Goal: Task Accomplishment & Management: Complete application form

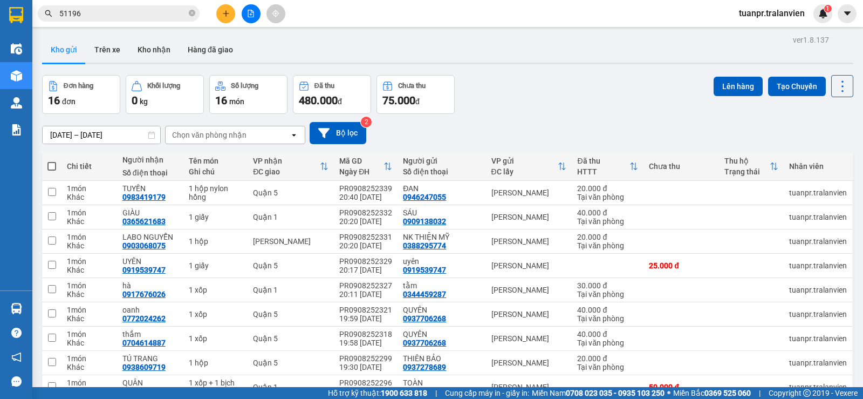
click at [109, 132] on input "[DATE] – [DATE]" at bounding box center [102, 134] width 118 height 17
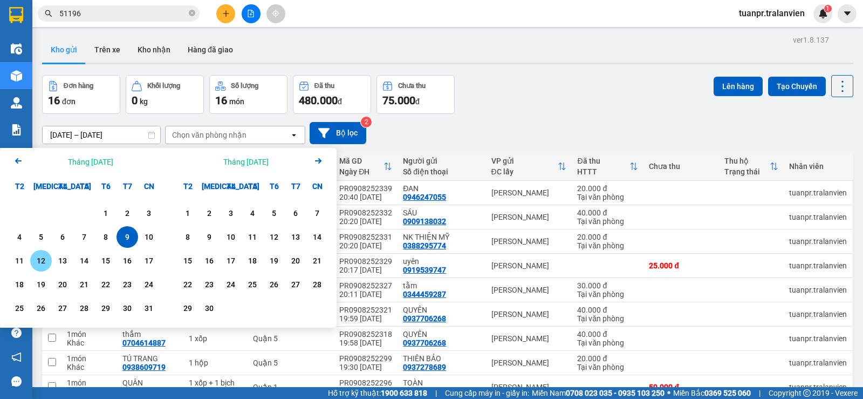
click at [43, 265] on div "12" at bounding box center [40, 260] width 15 height 13
type input "[DATE] – [DATE]"
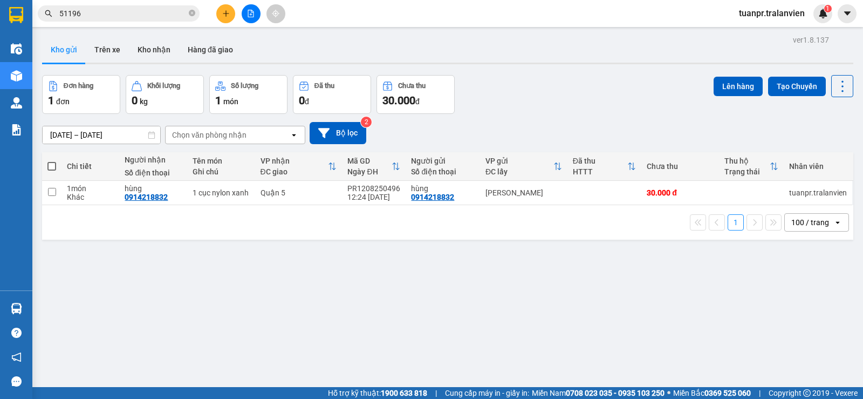
scroll to position [50, 0]
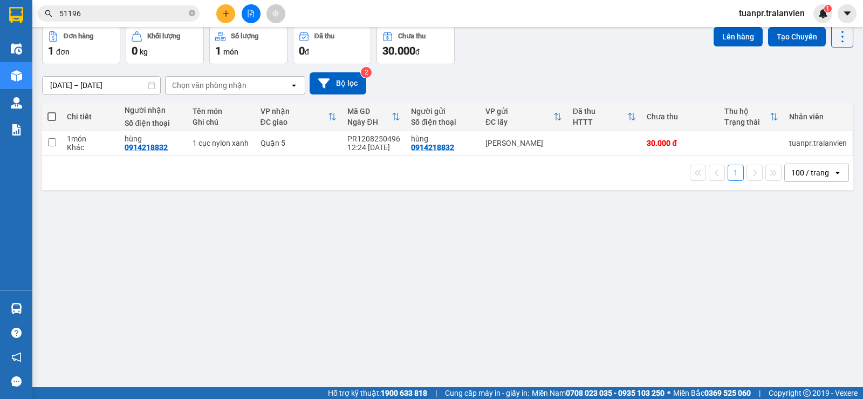
click at [223, 9] on button at bounding box center [225, 13] width 19 height 19
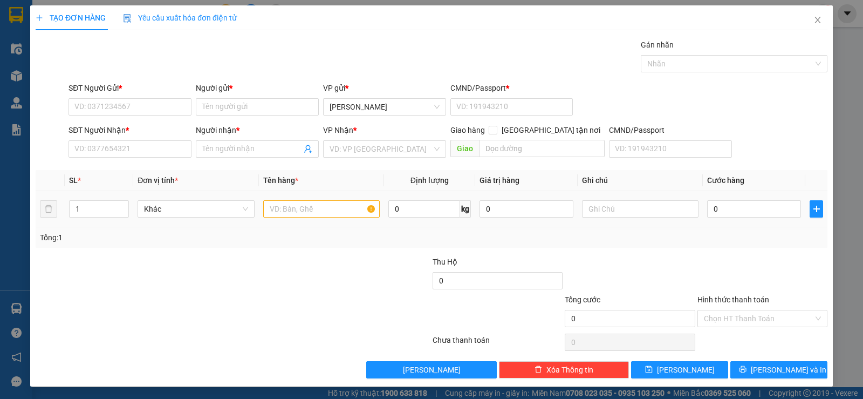
click at [281, 197] on td at bounding box center [321, 209] width 125 height 36
click at [284, 206] on input "text" at bounding box center [321, 208] width 117 height 17
type input "2"
click at [124, 143] on input "SĐT Người Nhận *" at bounding box center [130, 148] width 123 height 17
click at [107, 164] on div "0335172889 - MINH" at bounding box center [129, 170] width 122 height 17
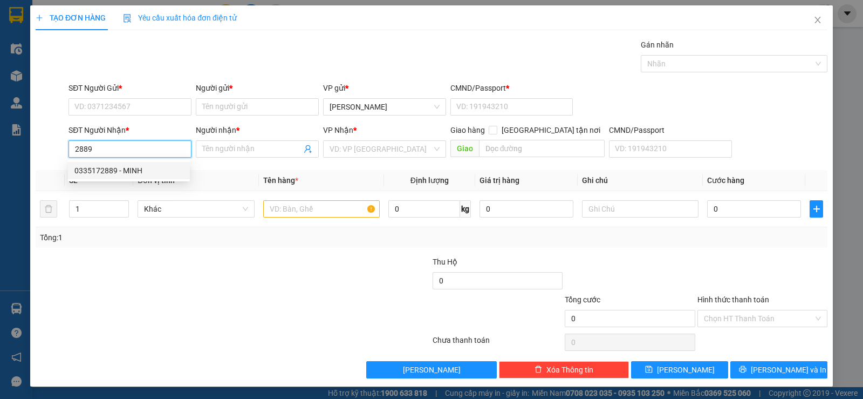
type input "0335172889"
type input "MINH"
type input "0335172889"
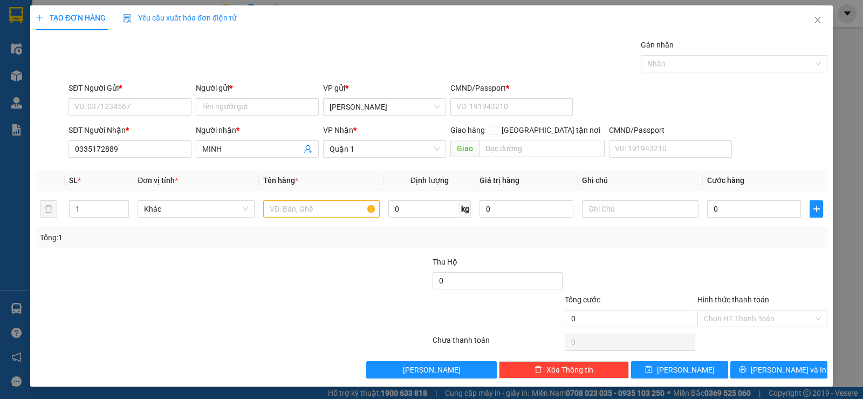
click at [120, 119] on div "SĐT Người Gửi * VD: 0371234567" at bounding box center [130, 101] width 123 height 38
click at [125, 111] on input "SĐT Người Gửi *" at bounding box center [130, 106] width 123 height 17
click at [119, 126] on div "0335172889 - MINH" at bounding box center [128, 128] width 109 height 12
type input "0335172889"
type input "MINH"
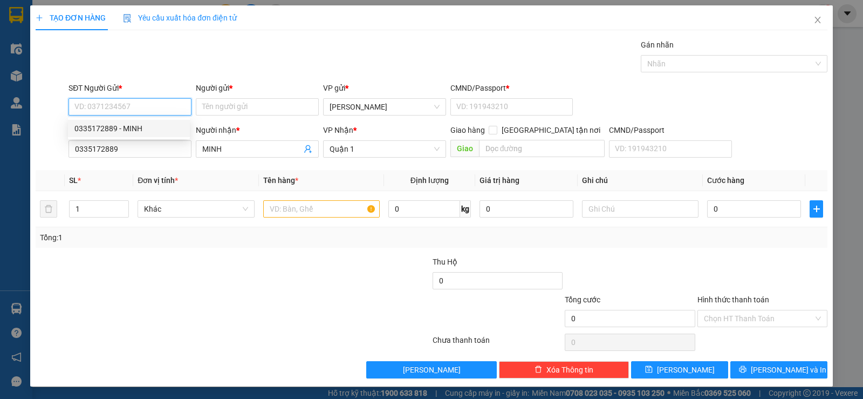
type input "1"
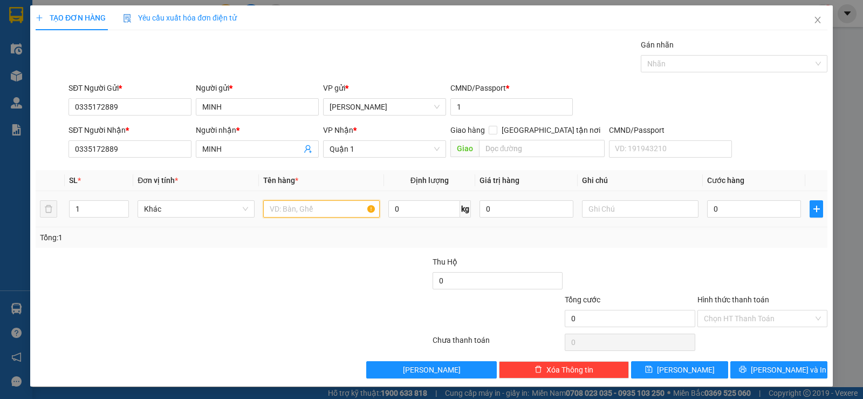
click at [325, 203] on input "text" at bounding box center [321, 208] width 117 height 17
type input "1 tập hồ sơ"
click at [350, 257] on div at bounding box center [365, 275] width 132 height 38
click at [723, 204] on input "0" at bounding box center [754, 208] width 94 height 17
type input "2"
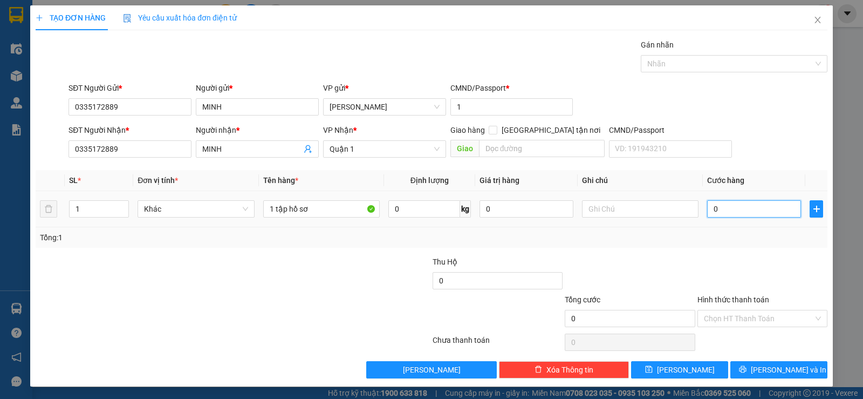
type input "2"
type input "20"
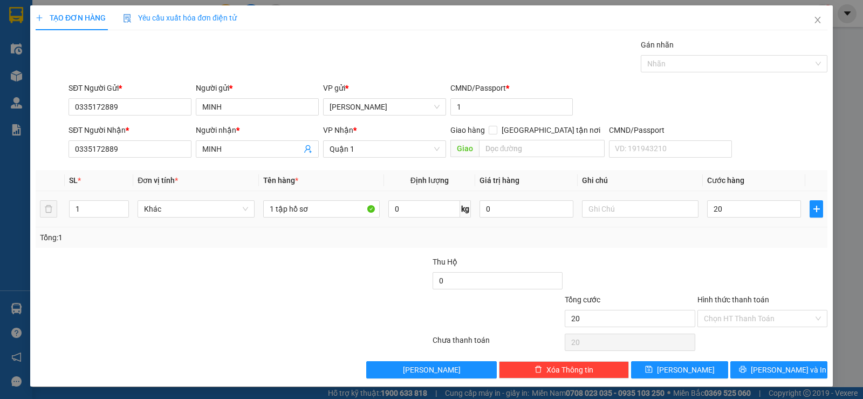
type input "20.000"
click at [684, 231] on div "Tổng: 1" at bounding box center [431, 237] width 783 height 12
click at [750, 316] on input "Hình thức thanh toán" at bounding box center [759, 318] width 110 height 16
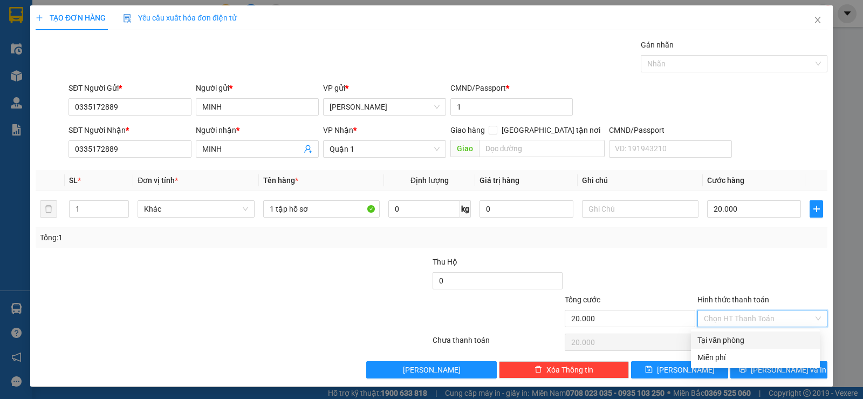
click at [735, 338] on div "Tại văn phòng" at bounding box center [756, 340] width 116 height 12
type input "0"
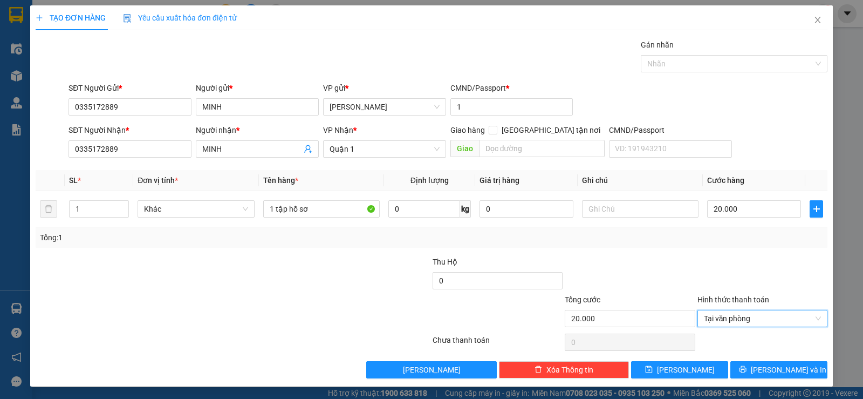
click at [603, 261] on div at bounding box center [630, 275] width 132 height 38
click at [754, 365] on button "[PERSON_NAME] và In" at bounding box center [778, 369] width 97 height 17
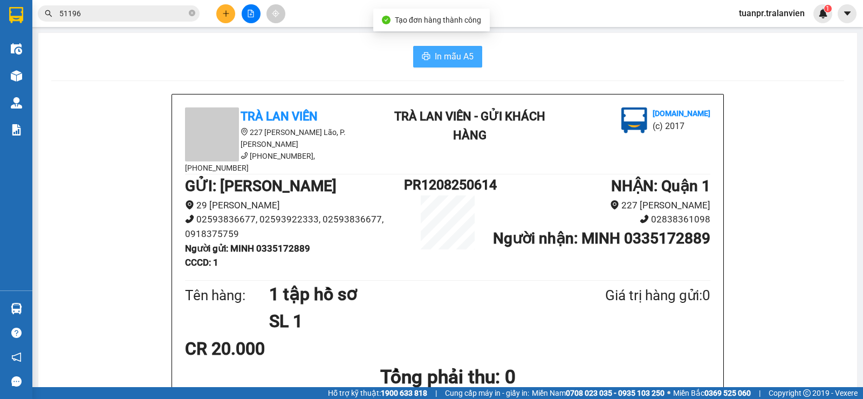
click at [445, 58] on span "In mẫu A5" at bounding box center [454, 56] width 39 height 13
click at [220, 16] on button at bounding box center [225, 13] width 19 height 19
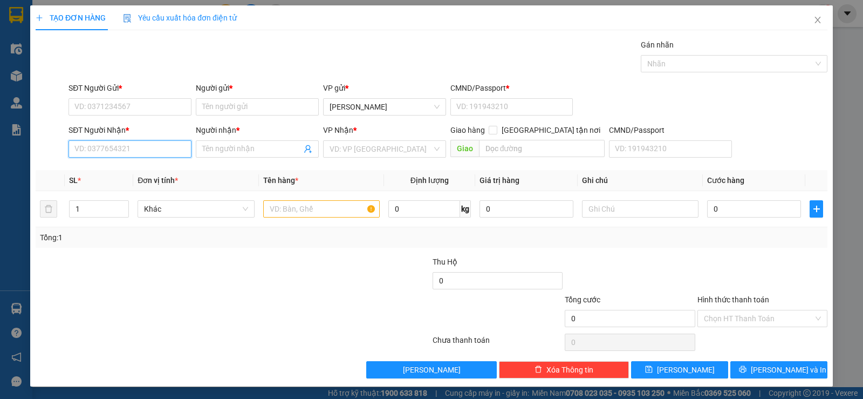
click at [133, 141] on input "SĐT Người Nhận *" at bounding box center [130, 148] width 123 height 17
click at [88, 145] on input "091294" at bounding box center [130, 148] width 123 height 17
click at [96, 151] on input "091294" at bounding box center [130, 148] width 123 height 17
click at [91, 152] on input "091294" at bounding box center [130, 148] width 123 height 17
type input "0912194153"
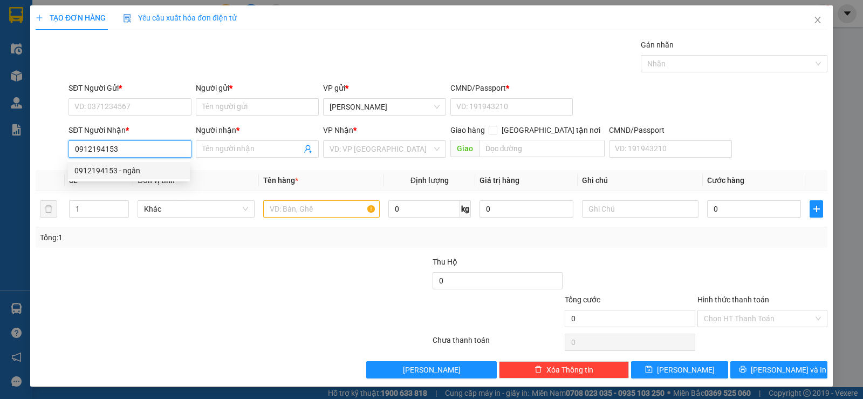
click at [134, 172] on div "0912194153 - ngân" at bounding box center [128, 171] width 109 height 12
type input "ngân"
type input "0912194153"
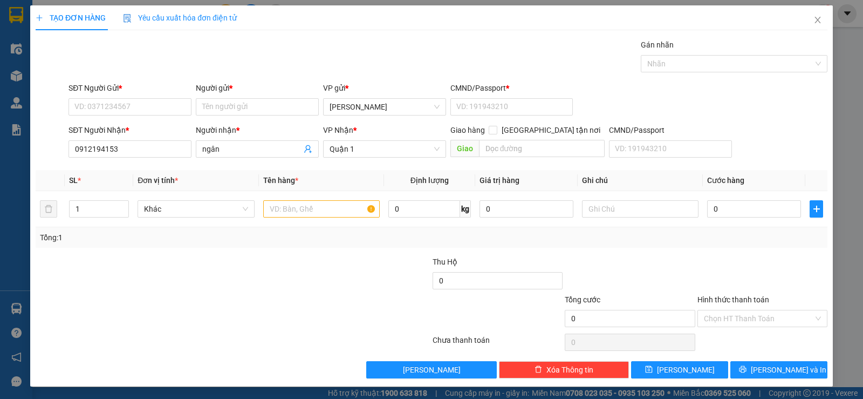
click at [99, 93] on div "SĐT Người Gửi *" at bounding box center [130, 88] width 123 height 12
click at [99, 98] on input "SĐT Người Gửi *" at bounding box center [130, 106] width 123 height 17
click at [107, 98] on input "SĐT Người Gửi *" at bounding box center [130, 106] width 123 height 17
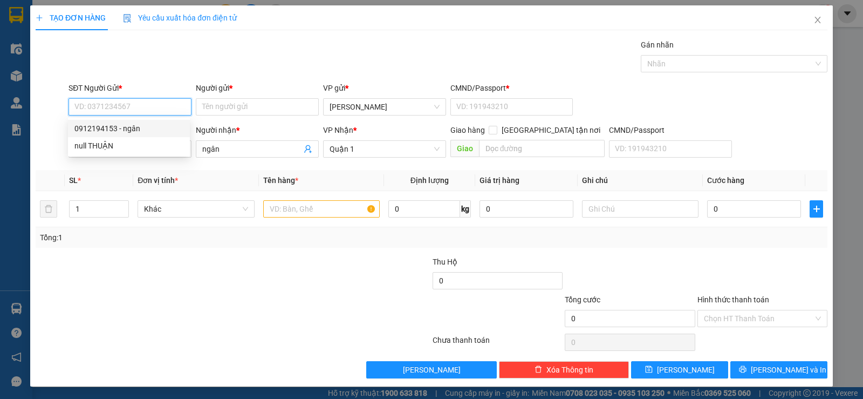
click at [128, 126] on div "0912194153 - ngân" at bounding box center [128, 128] width 109 height 12
type input "0912194153"
type input "ngân"
type input "1"
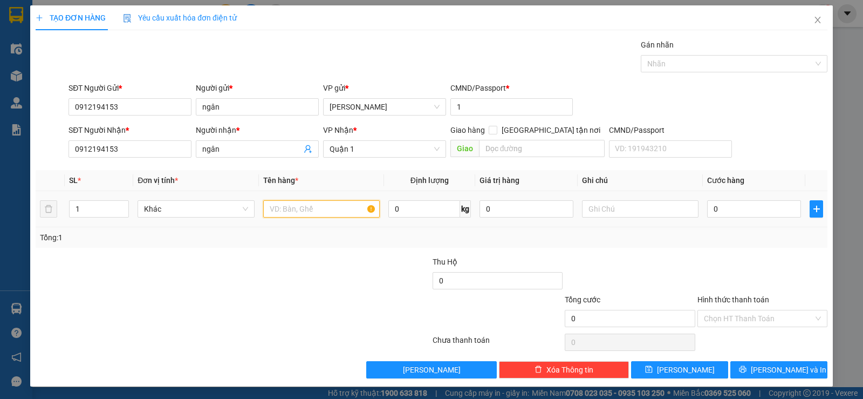
click at [329, 210] on input "text" at bounding box center [321, 208] width 117 height 17
type input "1b đen"
click at [344, 263] on div at bounding box center [365, 275] width 132 height 38
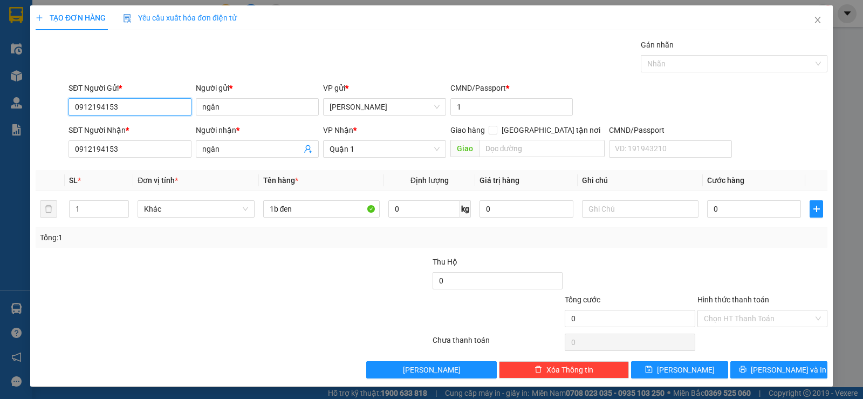
click at [152, 107] on input "0912194153" at bounding box center [130, 106] width 123 height 17
click at [257, 68] on div "Gán nhãn Nhãn" at bounding box center [447, 58] width 763 height 38
click at [159, 105] on input "0912194153" at bounding box center [130, 106] width 123 height 17
click at [158, 105] on input "0912194153" at bounding box center [130, 106] width 123 height 17
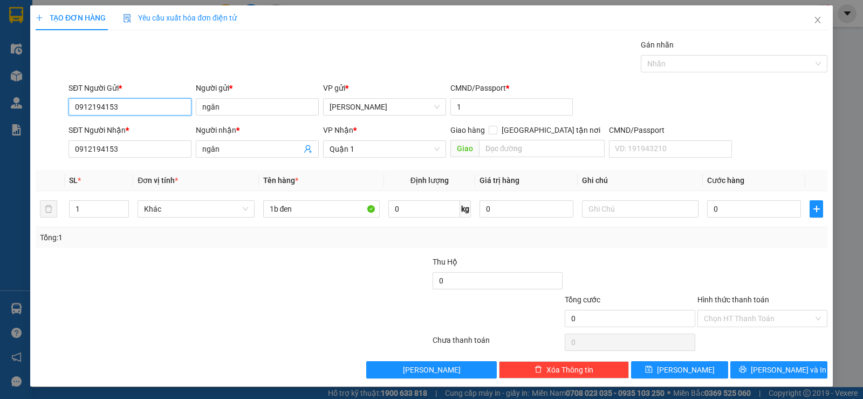
click at [158, 105] on input "0912194153" at bounding box center [130, 106] width 123 height 17
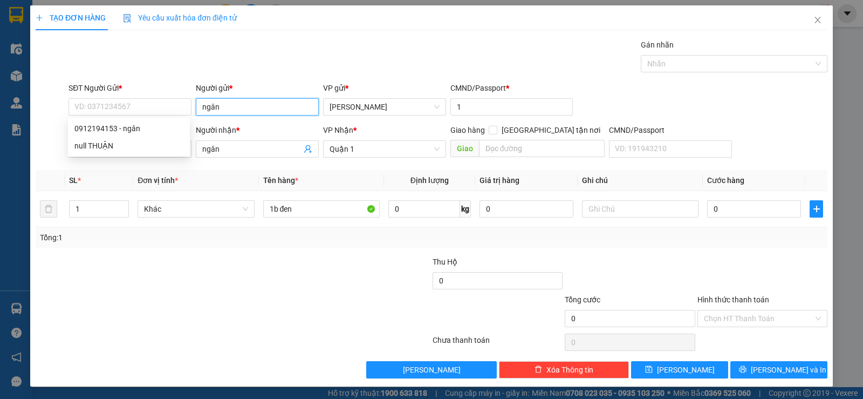
click at [236, 106] on input "ngân" at bounding box center [257, 106] width 123 height 17
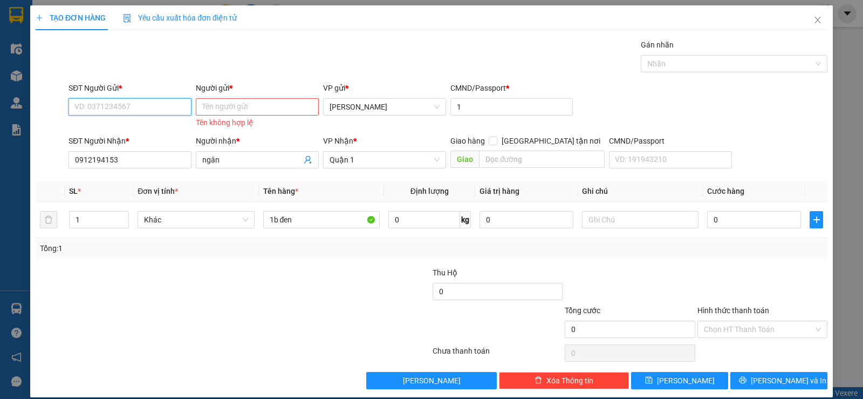
click at [128, 105] on input "SĐT Người Gửi *" at bounding box center [130, 106] width 123 height 17
type input "0948648317"
click at [212, 107] on input "Người gửi *" at bounding box center [257, 106] width 123 height 17
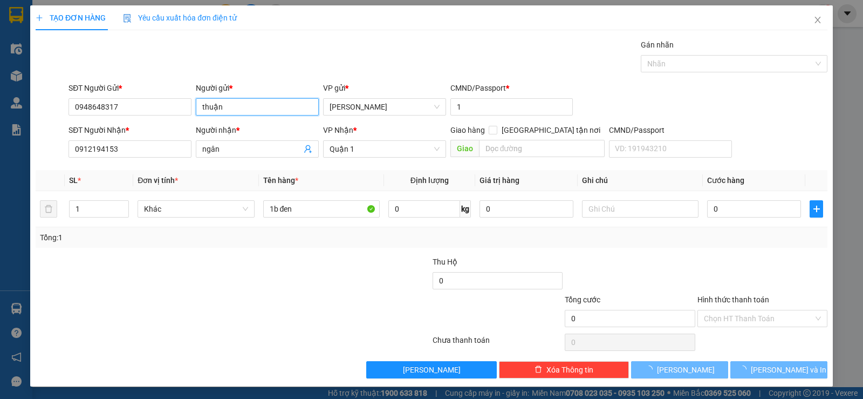
type input "thuận"
click at [304, 63] on div "Gán nhãn Nhãn" at bounding box center [447, 58] width 763 height 38
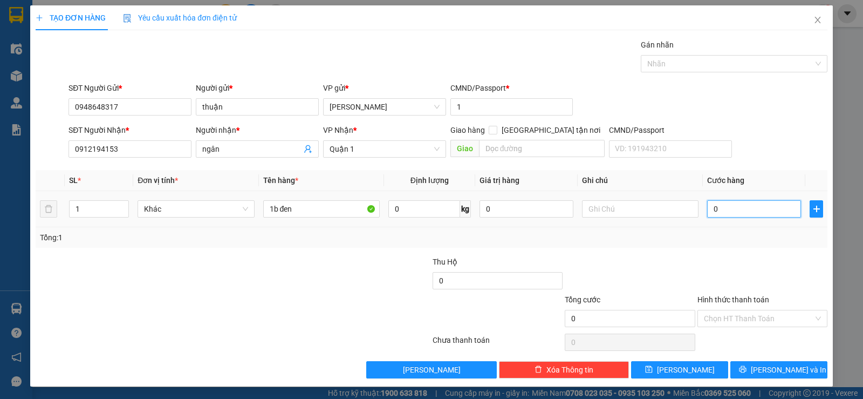
click at [718, 215] on input "0" at bounding box center [754, 208] width 94 height 17
type input "2"
type input "25"
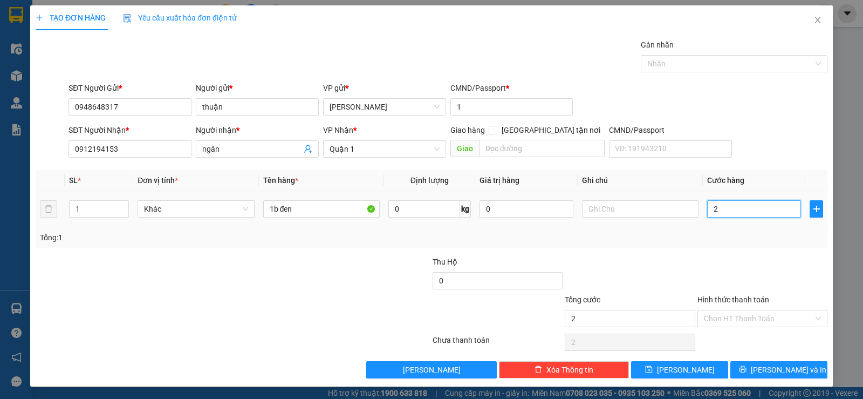
type input "25"
type input "25.000"
click at [726, 289] on div at bounding box center [762, 275] width 132 height 38
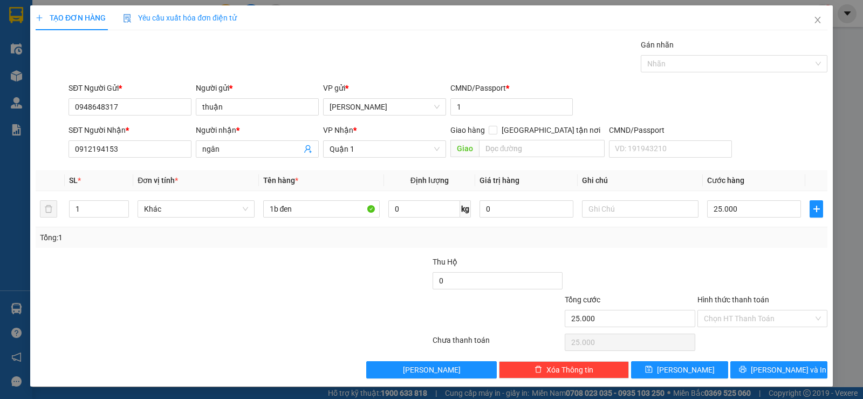
click at [355, 252] on div "Transit Pickup Surcharge Ids Transit Deliver Surcharge Ids Transit Deliver Surc…" at bounding box center [432, 208] width 792 height 339
click at [310, 210] on input "1b đen" at bounding box center [321, 208] width 117 height 17
click at [650, 249] on div "Transit Pickup Surcharge Ids Transit Deliver Surcharge Ids Transit Deliver Surc…" at bounding box center [432, 208] width 792 height 339
click at [744, 323] on input "Hình thức thanh toán" at bounding box center [759, 318] width 110 height 16
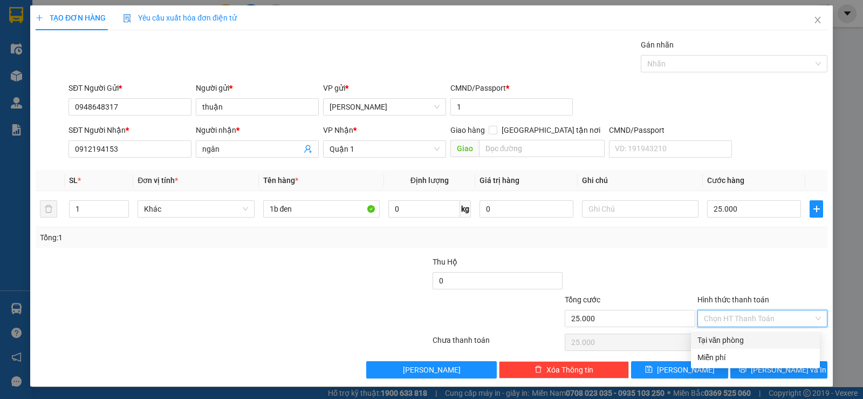
click at [734, 338] on div "Tại văn phòng" at bounding box center [756, 340] width 116 height 12
type input "0"
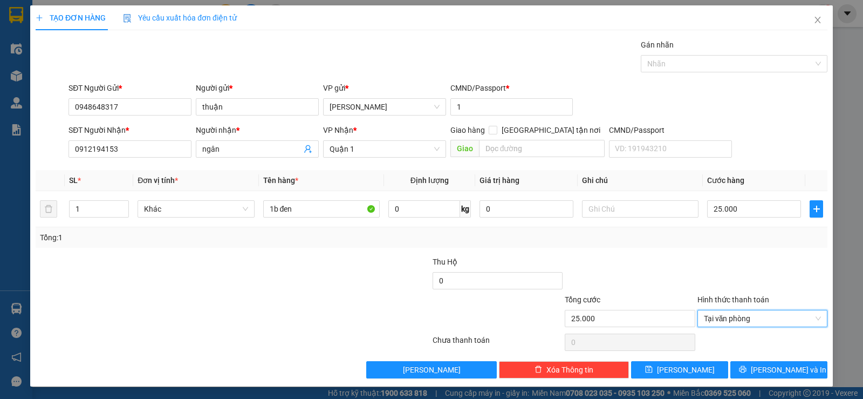
click at [617, 243] on div "Tổng: 1" at bounding box center [432, 237] width 792 height 21
click at [755, 365] on button "[PERSON_NAME] và In" at bounding box center [778, 369] width 97 height 17
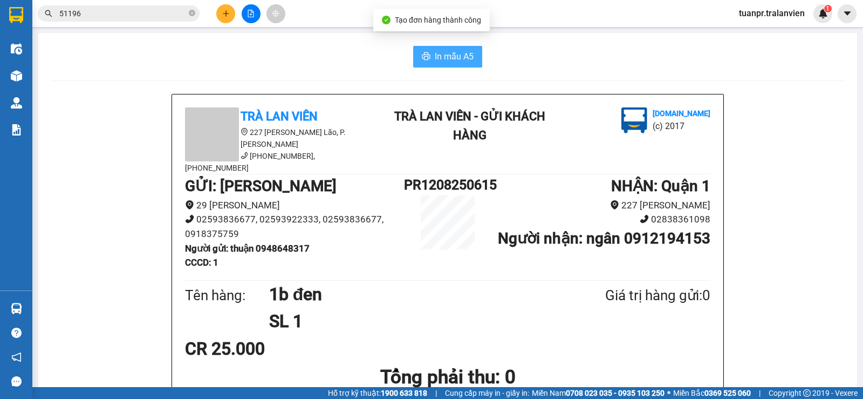
click at [439, 56] on span "In mẫu A5" at bounding box center [454, 56] width 39 height 13
click at [435, 59] on span "In mẫu A5" at bounding box center [454, 56] width 39 height 13
click at [229, 9] on button at bounding box center [225, 13] width 19 height 19
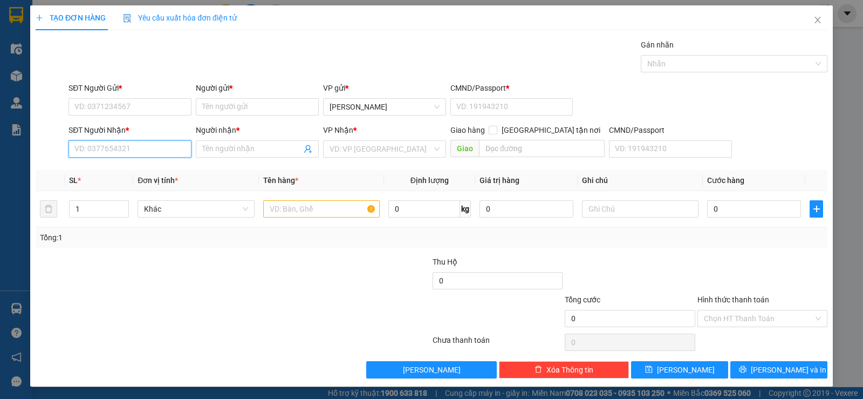
drag, startPoint x: 127, startPoint y: 146, endPoint x: 128, endPoint y: 152, distance: 6.6
click at [127, 146] on input "SĐT Người Nhận *" at bounding box center [130, 148] width 123 height 17
click at [134, 153] on input "SĐT Người Nhận *" at bounding box center [130, 148] width 123 height 17
type input "0985404479"
click at [814, 21] on icon "close" at bounding box center [818, 20] width 9 height 9
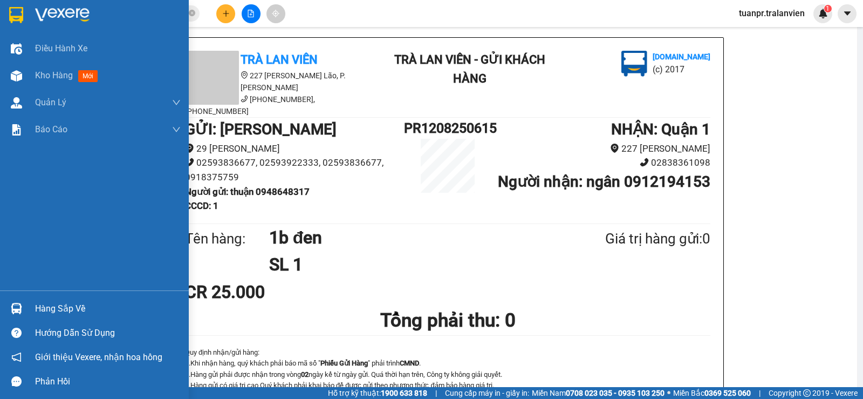
scroll to position [38, 0]
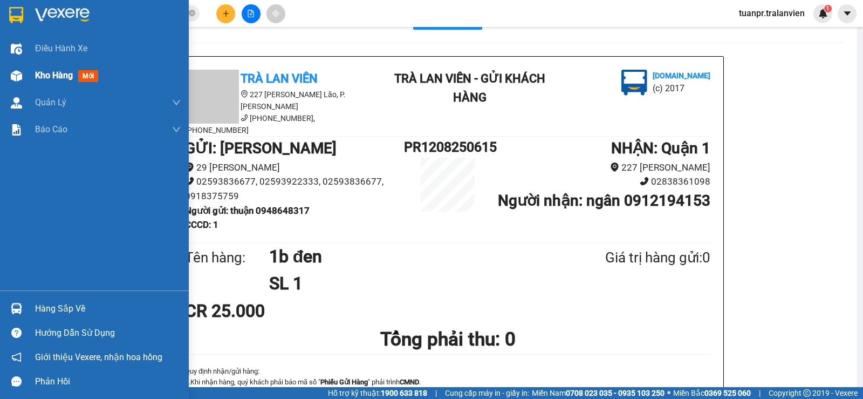
click at [50, 79] on span "Kho hàng" at bounding box center [54, 75] width 38 height 10
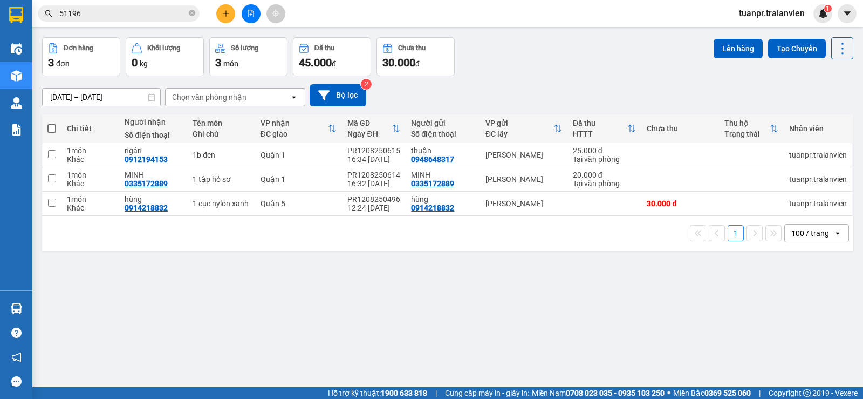
click at [220, 5] on button at bounding box center [225, 13] width 19 height 19
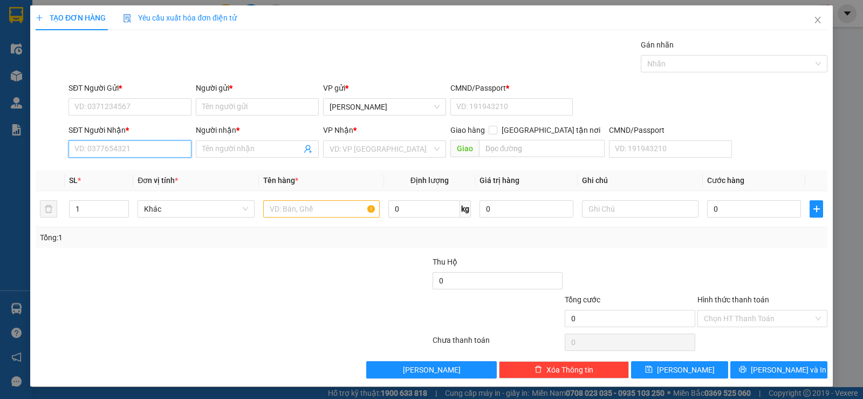
click at [151, 153] on input "SĐT Người Nhận *" at bounding box center [130, 148] width 123 height 17
click at [134, 175] on div "0938609719 - TÚ TRANG" at bounding box center [128, 171] width 109 height 12
type input "0938609719"
type input "TÚ TRANG"
type input "058096006325"
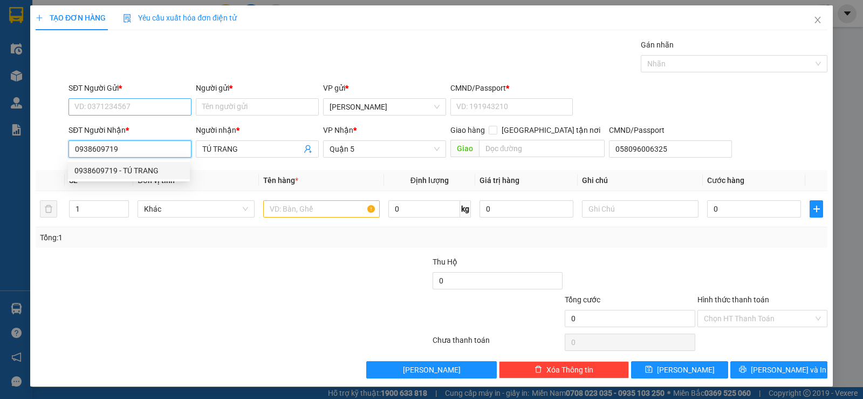
type input "0938609719"
click at [124, 111] on input "SĐT Người Gửi *" at bounding box center [130, 106] width 123 height 17
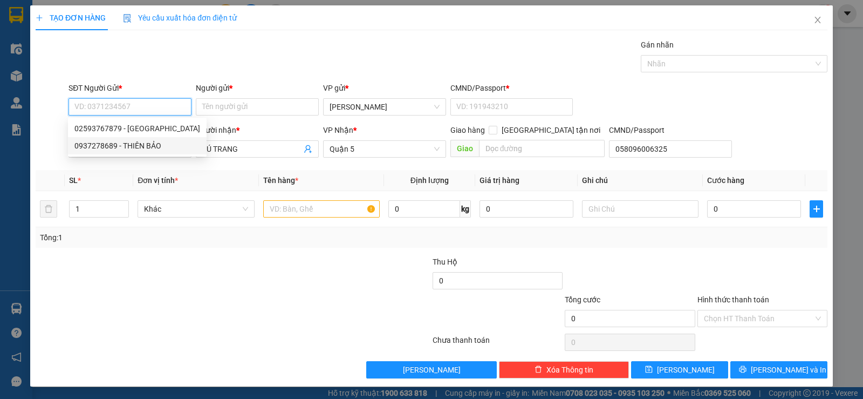
drag, startPoint x: 136, startPoint y: 128, endPoint x: 144, endPoint y: 158, distance: 30.2
click at [139, 147] on div "02593767879 - việt anh 0937278689 - [PERSON_NAME]" at bounding box center [137, 137] width 139 height 35
click at [177, 140] on div "0937278689 - THIÊN BẢO" at bounding box center [137, 146] width 126 height 12
type input "0937278689"
type input "THIÊN BẢO"
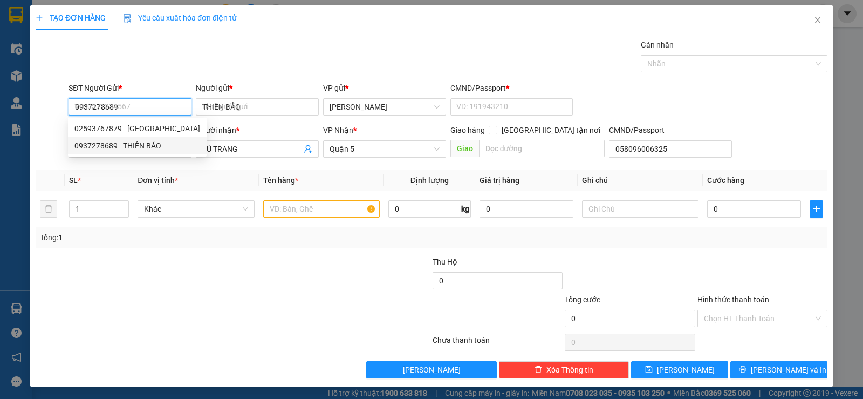
type input "058064004349"
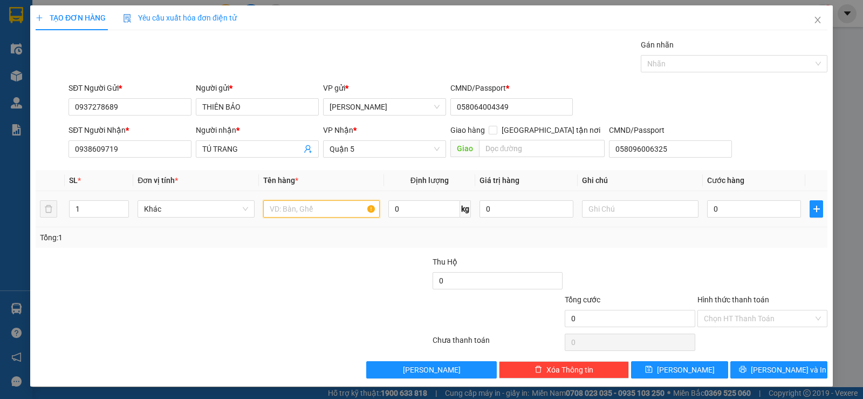
click at [292, 210] on input "text" at bounding box center [321, 208] width 117 height 17
type input "1h vàng"
click at [718, 207] on input "0" at bounding box center [754, 208] width 94 height 17
type input "2"
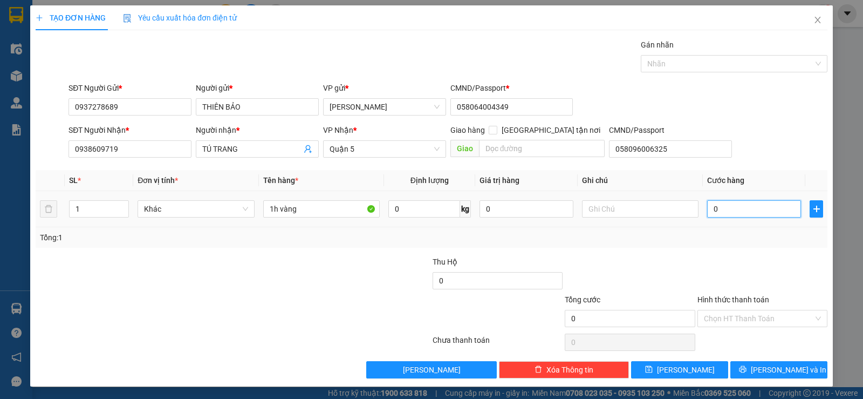
type input "2"
type input "20"
type input "20.000"
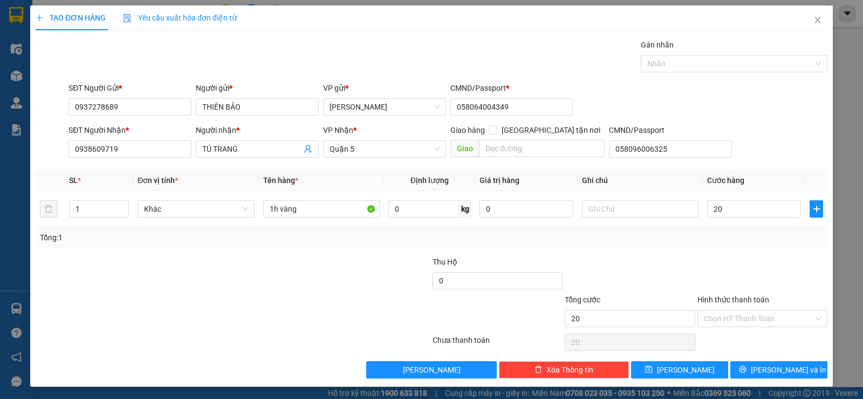
type input "20.000"
click at [764, 238] on div "Tổng: 1" at bounding box center [431, 237] width 783 height 12
click at [765, 327] on div "Hình thức thanh toán Chọn HT Thanh Toán" at bounding box center [763, 312] width 130 height 38
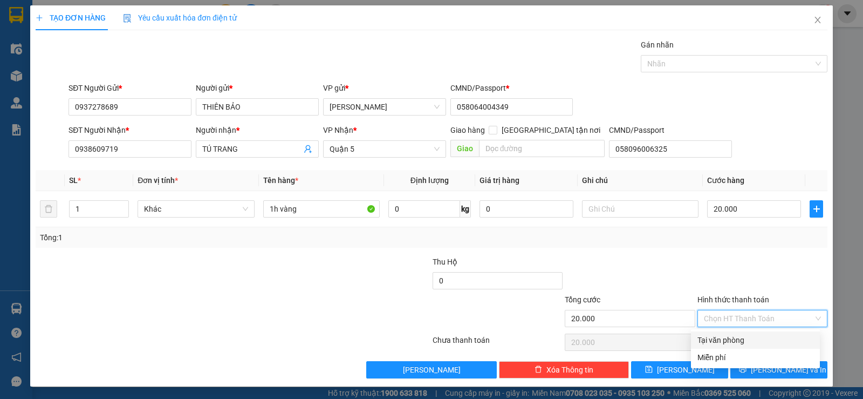
click at [748, 346] on div "Tại văn phòng" at bounding box center [755, 339] width 129 height 17
type input "0"
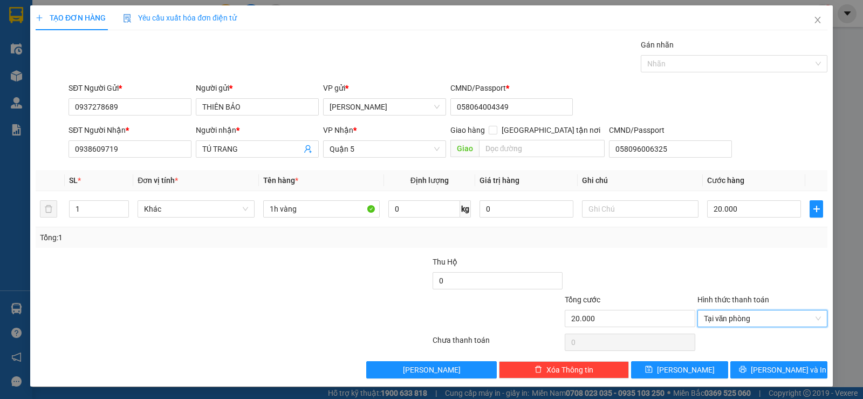
click at [626, 257] on div at bounding box center [630, 275] width 132 height 38
click at [764, 366] on span "[PERSON_NAME] và In" at bounding box center [789, 370] width 76 height 12
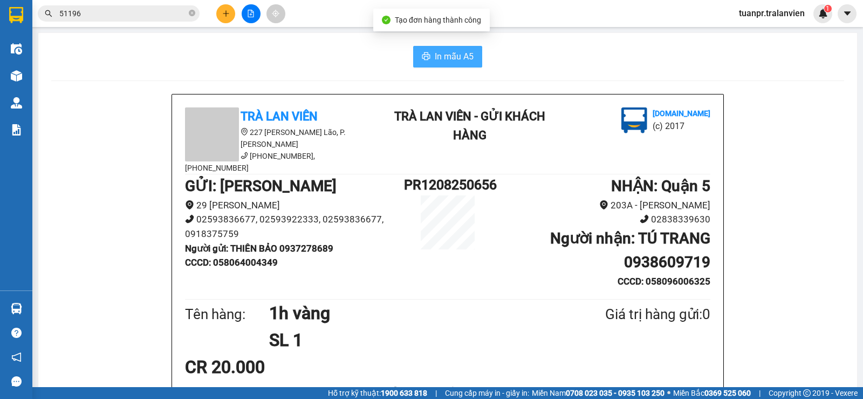
click at [428, 59] on button "In mẫu A5" at bounding box center [447, 57] width 69 height 22
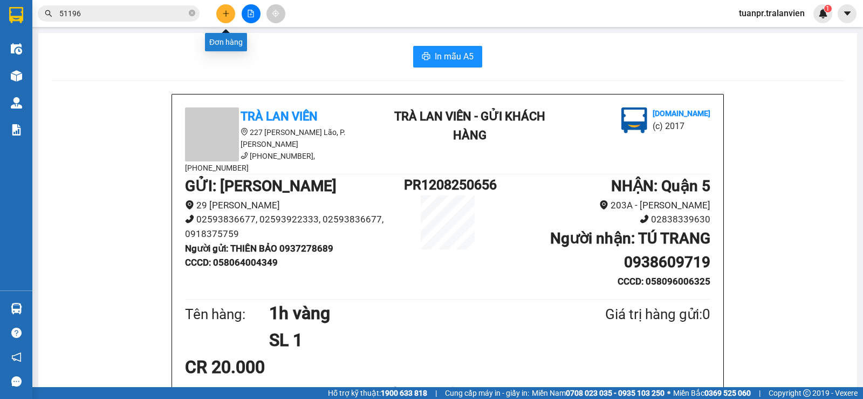
click at [223, 13] on icon "plus" at bounding box center [226, 14] width 8 height 8
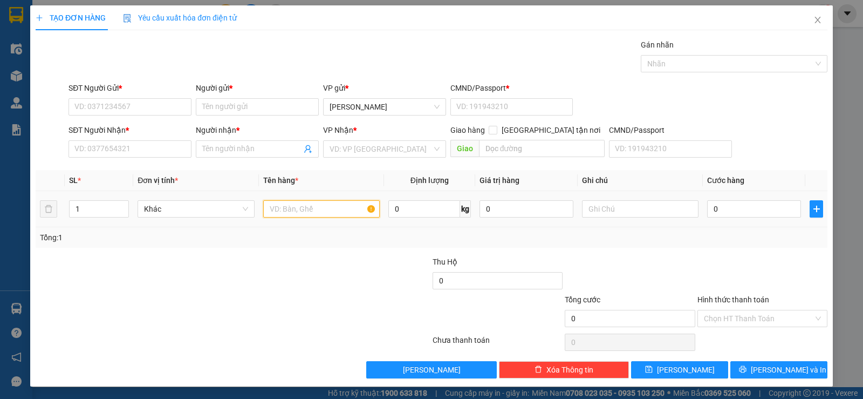
click at [321, 215] on input "text" at bounding box center [321, 208] width 117 height 17
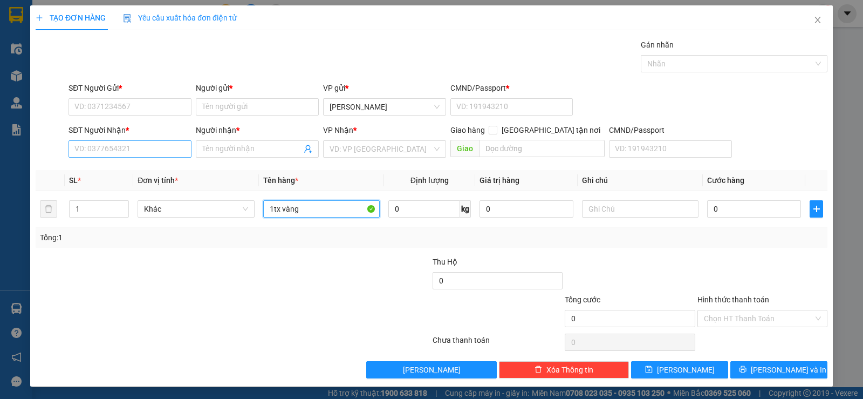
type input "1tx vàng"
click at [106, 152] on input "SĐT Người Nhận *" at bounding box center [130, 148] width 123 height 17
type input "0986226563"
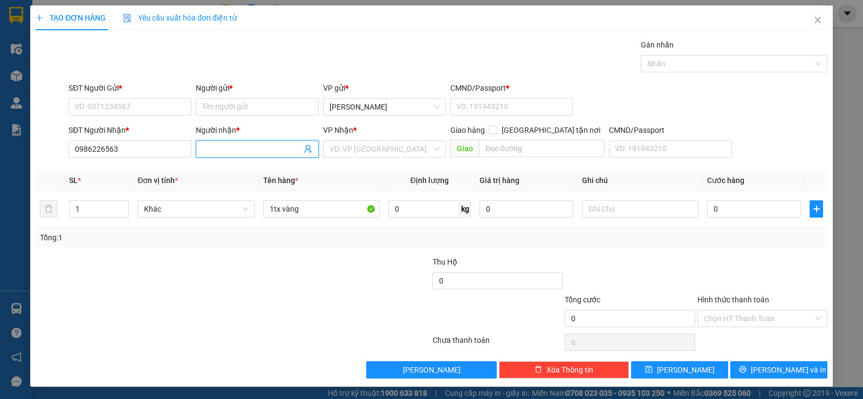
click at [253, 145] on input "Người nhận *" at bounding box center [251, 149] width 99 height 12
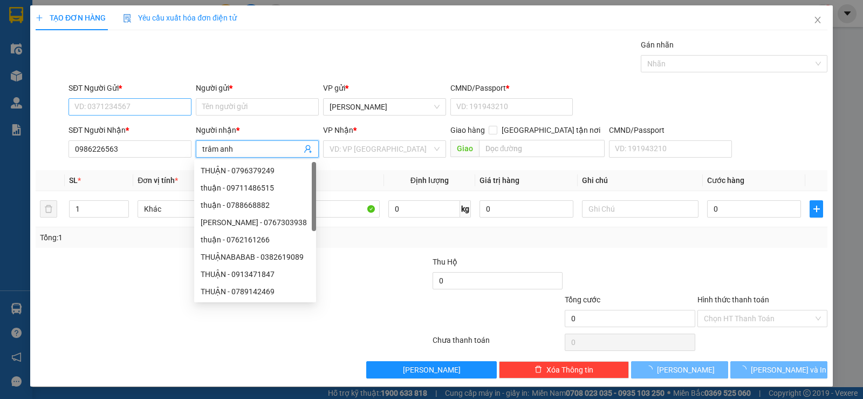
type input "trâm anh"
click at [94, 107] on input "SĐT Người Gửi *" at bounding box center [130, 106] width 123 height 17
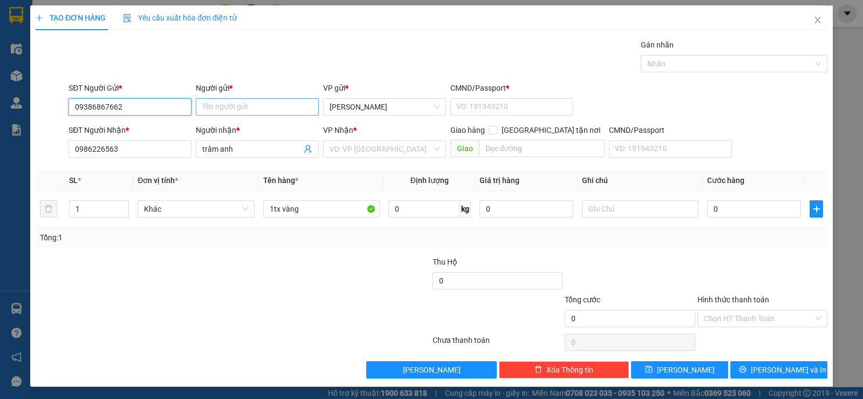
type input "09386867662"
click at [263, 100] on input "Người gửi *" at bounding box center [257, 106] width 123 height 17
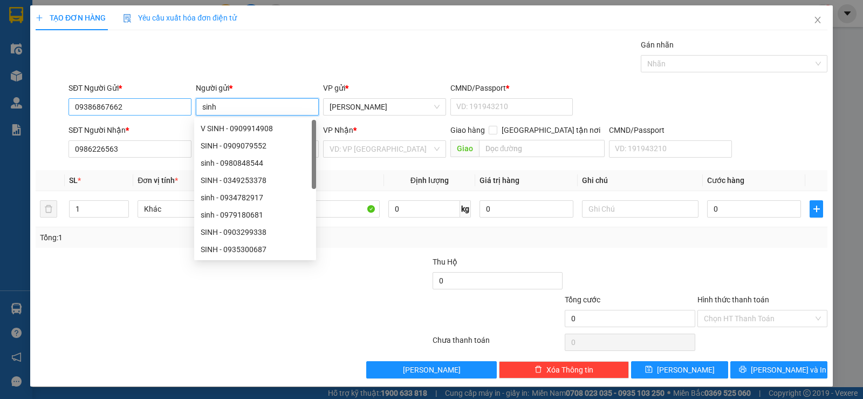
type input "sinh"
drag, startPoint x: 84, startPoint y: 110, endPoint x: 103, endPoint y: 108, distance: 18.9
click at [103, 108] on input "09386867662" at bounding box center [130, 106] width 123 height 17
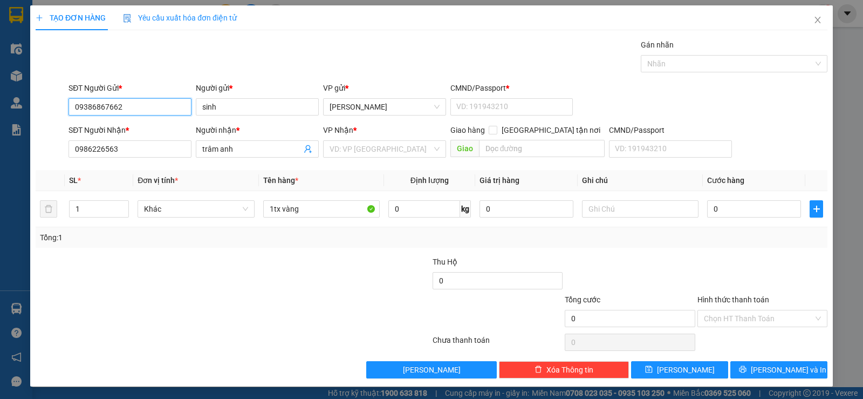
click at [99, 108] on input "09386867662" at bounding box center [130, 106] width 123 height 17
click at [131, 104] on input "09386867662" at bounding box center [130, 106] width 123 height 17
click at [100, 108] on input "09386867662" at bounding box center [130, 106] width 123 height 17
click at [90, 109] on input "09386867662" at bounding box center [130, 106] width 123 height 17
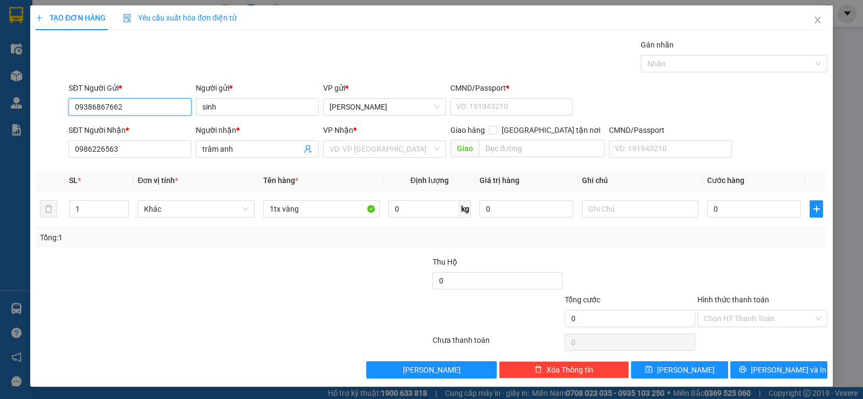
click at [95, 108] on input "09386867662" at bounding box center [130, 106] width 123 height 17
click at [81, 108] on input "09386867662" at bounding box center [130, 106] width 123 height 17
click at [139, 109] on input "0386867662" at bounding box center [130, 106] width 123 height 17
type input "0386867662"
click at [261, 76] on div "Gán nhãn Nhãn" at bounding box center [447, 58] width 763 height 38
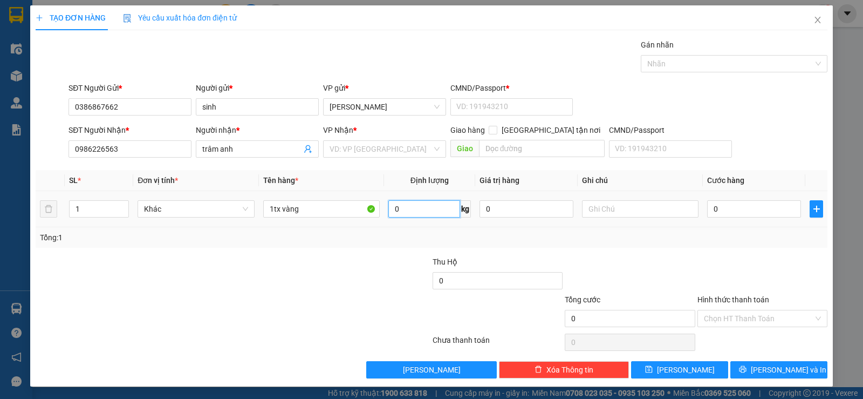
click at [412, 211] on input "0" at bounding box center [424, 208] width 72 height 17
click at [337, 155] on input "search" at bounding box center [381, 149] width 103 height 16
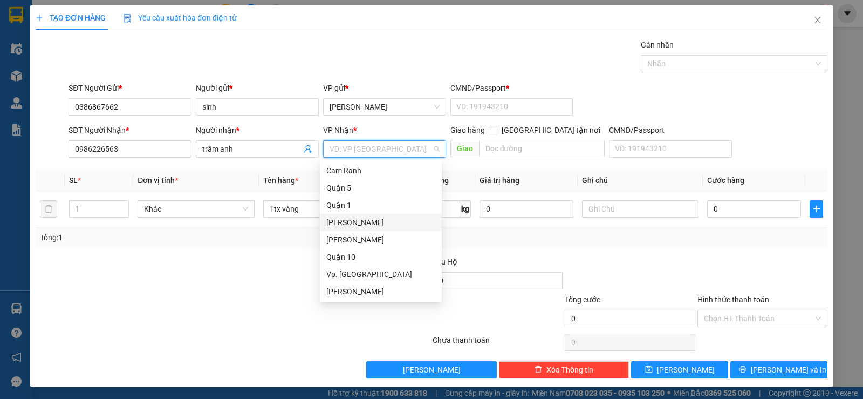
click at [357, 222] on div "[PERSON_NAME]" at bounding box center [380, 222] width 109 height 12
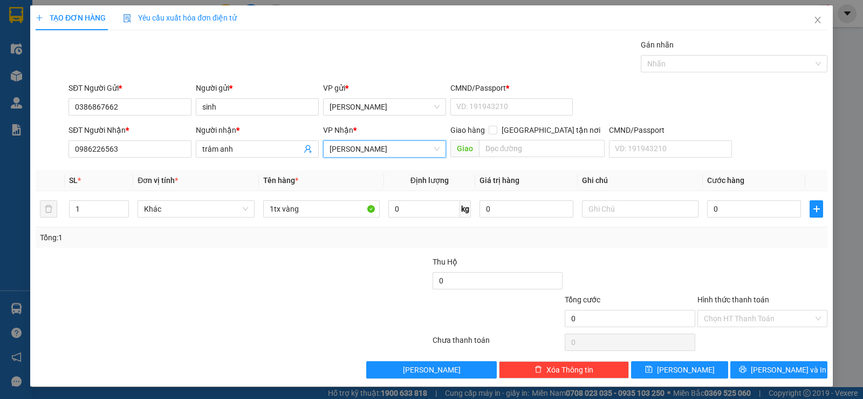
click at [261, 274] on div at bounding box center [167, 275] width 265 height 38
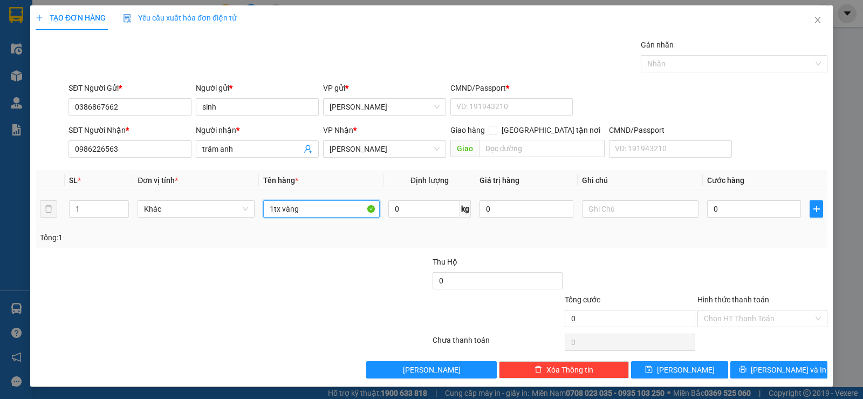
click at [308, 204] on input "1tx vàng" at bounding box center [321, 208] width 117 height 17
click at [735, 215] on div "0" at bounding box center [754, 209] width 94 height 22
click at [735, 213] on input "0" at bounding box center [754, 208] width 94 height 17
type input "3"
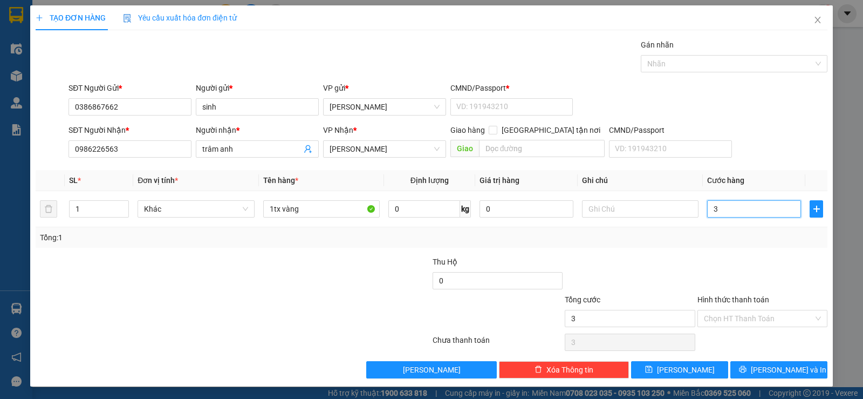
type input "3"
type input "30"
type input "30.000"
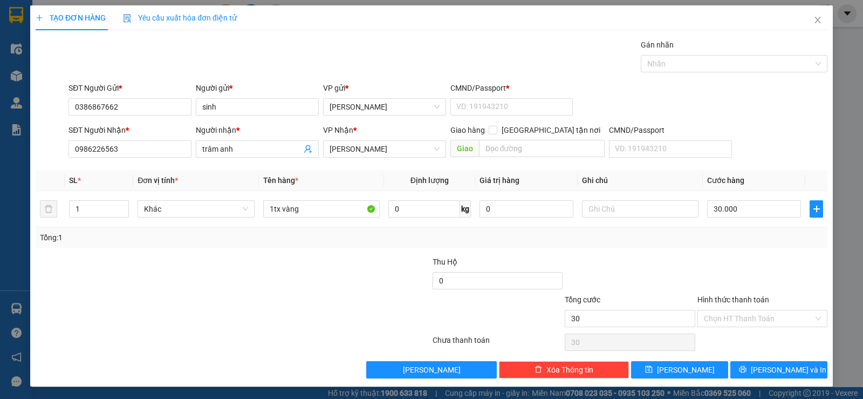
type input "30.000"
click at [746, 260] on div at bounding box center [762, 275] width 132 height 38
click at [720, 317] on input "Hình thức thanh toán" at bounding box center [759, 318] width 110 height 16
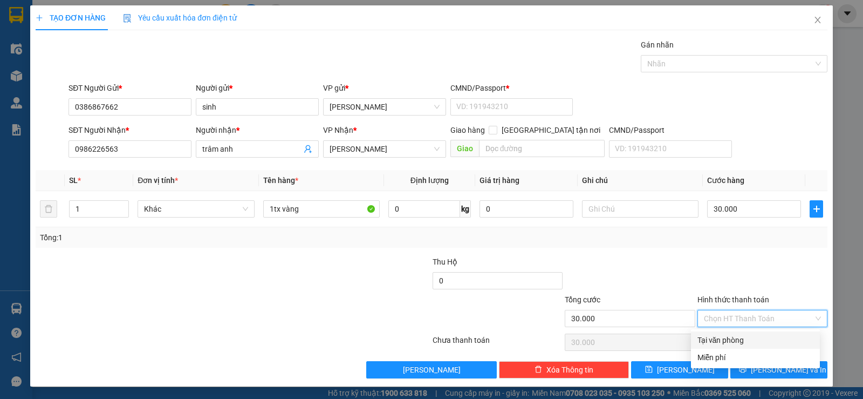
click at [718, 336] on div "Tại văn phòng" at bounding box center [756, 340] width 116 height 12
type input "0"
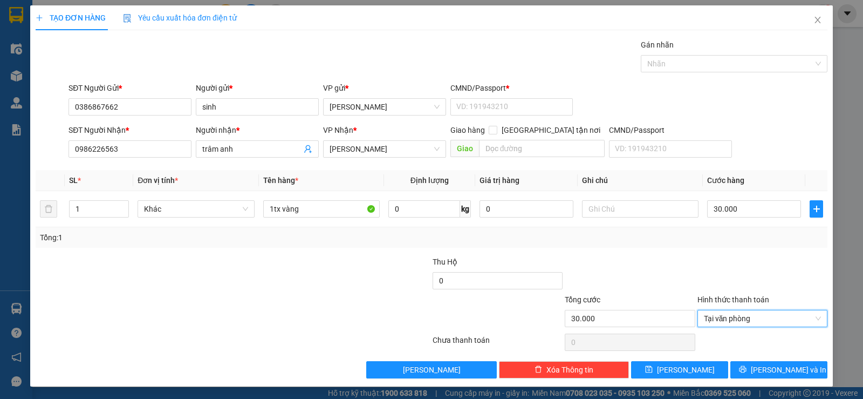
drag, startPoint x: 624, startPoint y: 255, endPoint x: 666, endPoint y: 277, distance: 47.3
click at [629, 257] on div at bounding box center [630, 275] width 132 height 38
click at [747, 371] on icon "printer" at bounding box center [743, 369] width 8 height 8
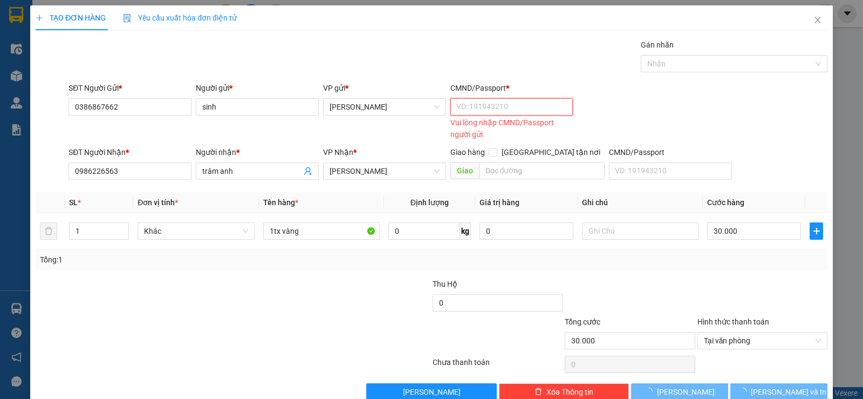
click at [497, 100] on input "CMND/Passport *" at bounding box center [511, 106] width 123 height 17
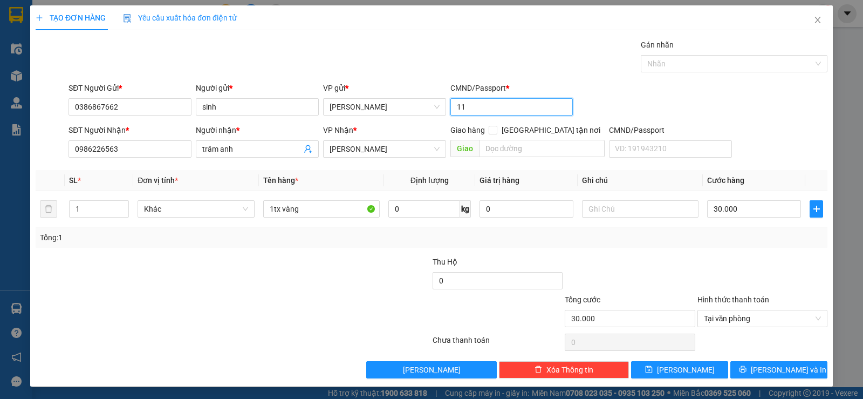
type input "11"
click at [661, 104] on div "SĐT Người Gửi * 0386867662 Người gửi * sinh VP gửi * [PERSON_NAME] CMND/Passpor…" at bounding box center [447, 101] width 763 height 38
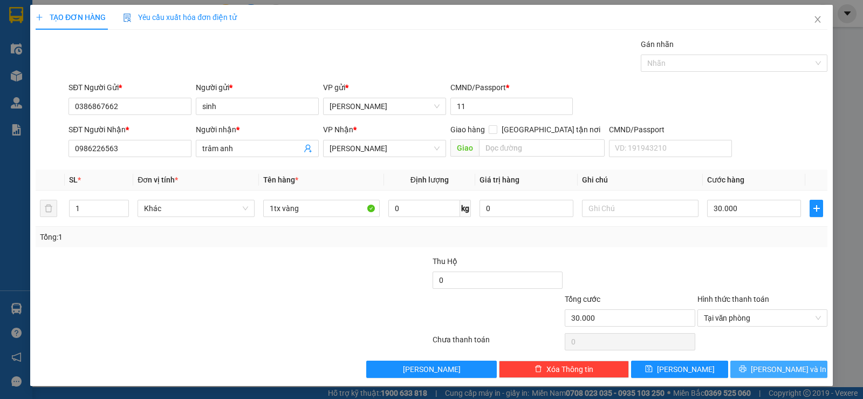
click at [762, 367] on button "[PERSON_NAME] và In" at bounding box center [778, 368] width 97 height 17
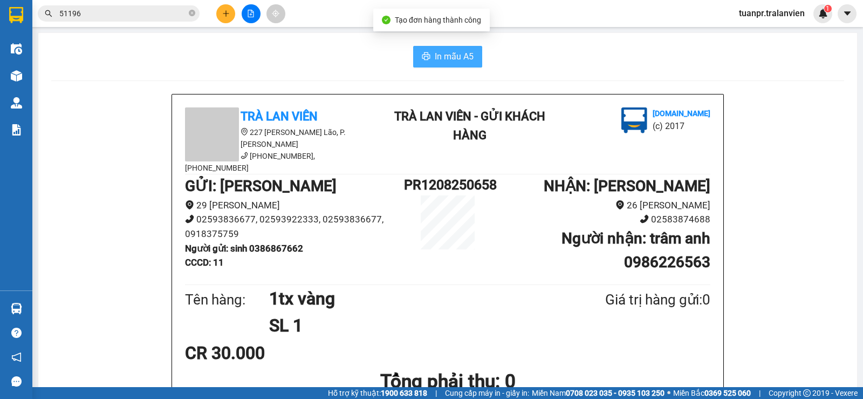
click at [446, 65] on button "In mẫu A5" at bounding box center [447, 57] width 69 height 22
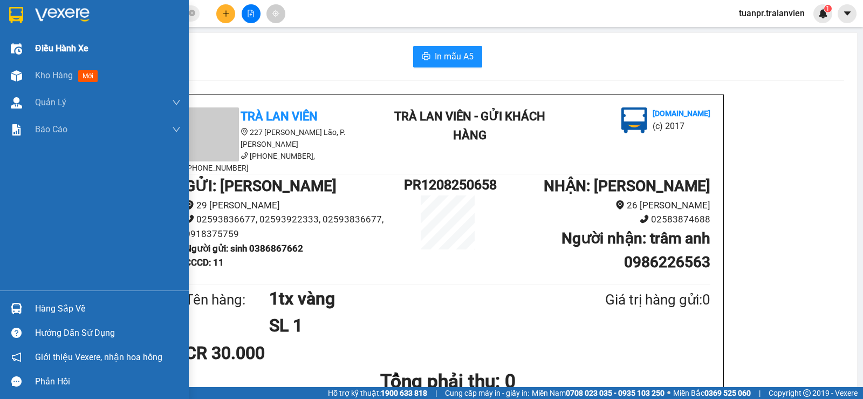
drag, startPoint x: 48, startPoint y: 78, endPoint x: 36, endPoint y: 37, distance: 43.2
click at [49, 78] on span "Kho hàng" at bounding box center [54, 75] width 38 height 10
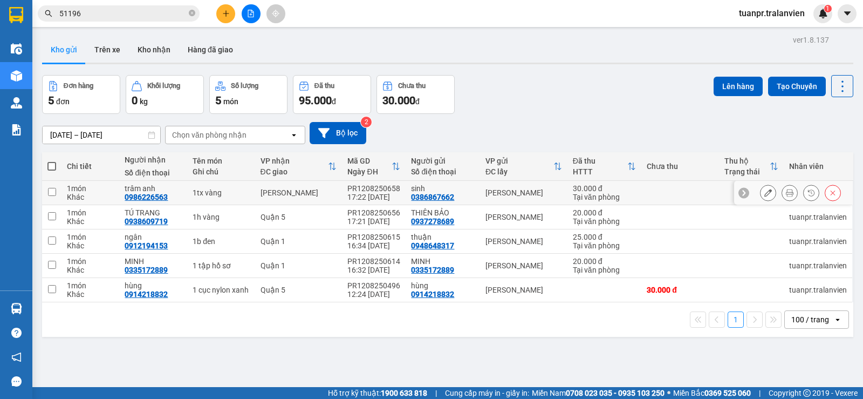
click at [185, 193] on td "trâm anh 0986226563" at bounding box center [153, 193] width 68 height 24
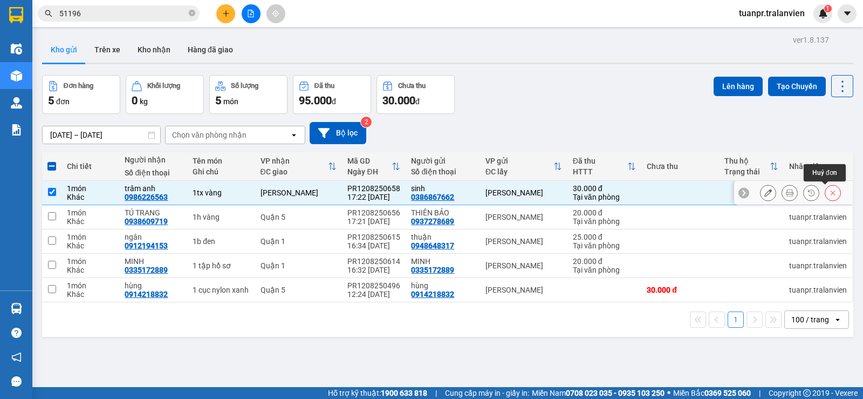
click at [830, 191] on button at bounding box center [832, 192] width 15 height 19
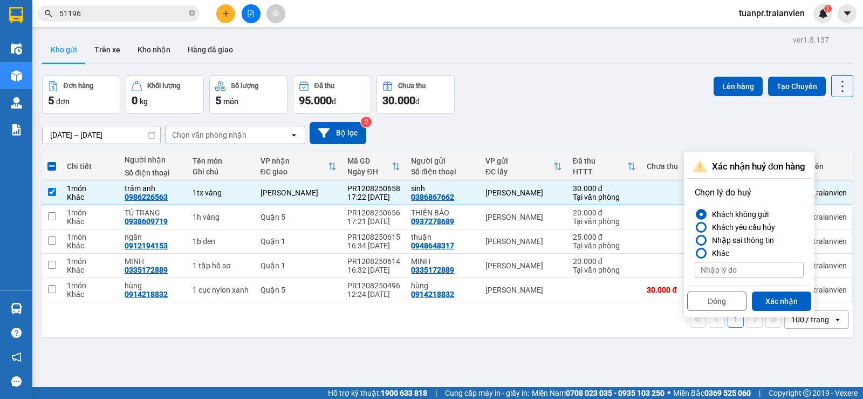
click at [624, 94] on div "Đơn hàng 5 đơn Khối lượng 0 kg Số lượng 5 món Đã thu 95.000 đ Chưa thu 30.000 đ…" at bounding box center [447, 94] width 811 height 39
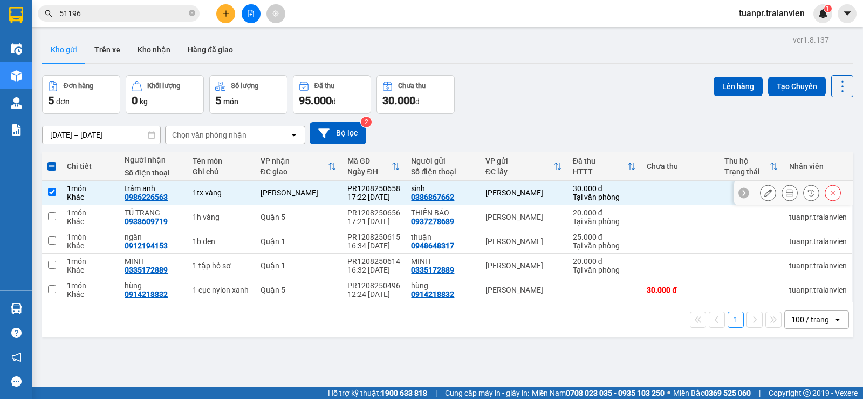
click at [829, 195] on icon at bounding box center [833, 193] width 8 height 8
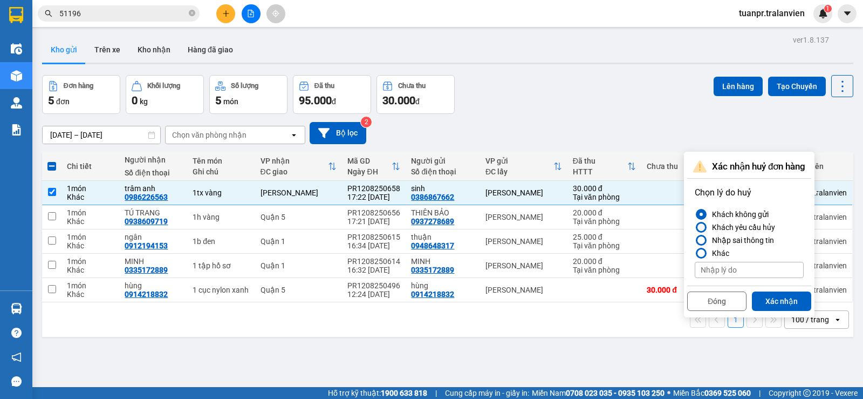
click at [746, 237] on div "Nhập sai thông tin" at bounding box center [741, 240] width 66 height 13
click at [695, 240] on input "Nhập sai thông tin" at bounding box center [695, 240] width 0 height 0
click at [770, 297] on button "Xác nhận" at bounding box center [781, 300] width 59 height 19
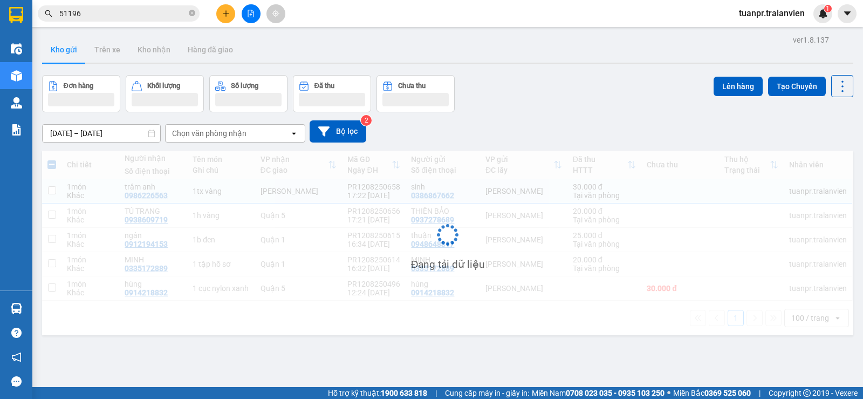
checkbox input "false"
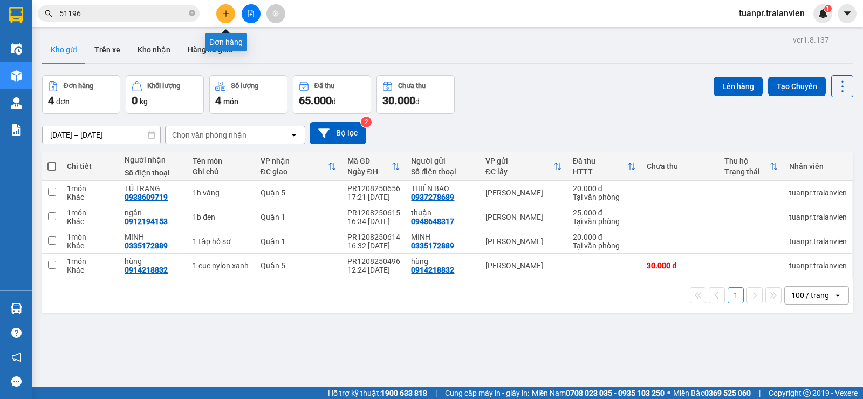
click at [222, 23] on button at bounding box center [225, 13] width 19 height 19
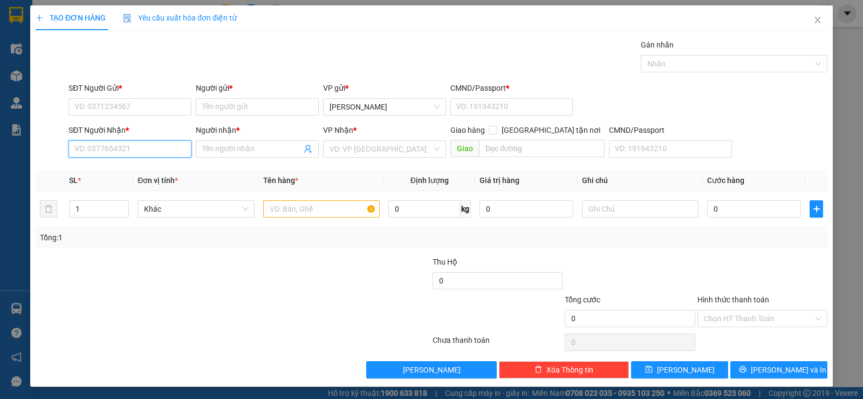
click at [123, 157] on input "SĐT Người Nhận *" at bounding box center [130, 148] width 123 height 17
click at [115, 108] on input "SĐT Người Gửi *" at bounding box center [130, 106] width 123 height 17
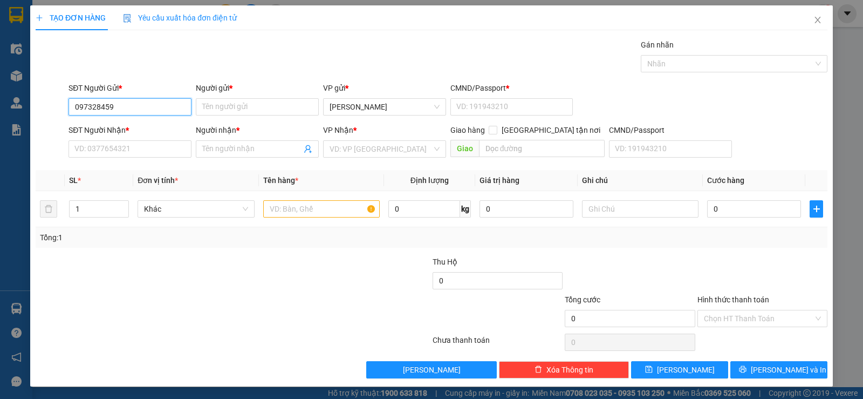
click at [110, 107] on input "097328459" at bounding box center [130, 106] width 123 height 17
click at [106, 107] on input "097328459" at bounding box center [130, 106] width 123 height 17
type input "0973284549"
click at [129, 122] on div "0973284549 - ái" at bounding box center [128, 128] width 109 height 12
type input "ái"
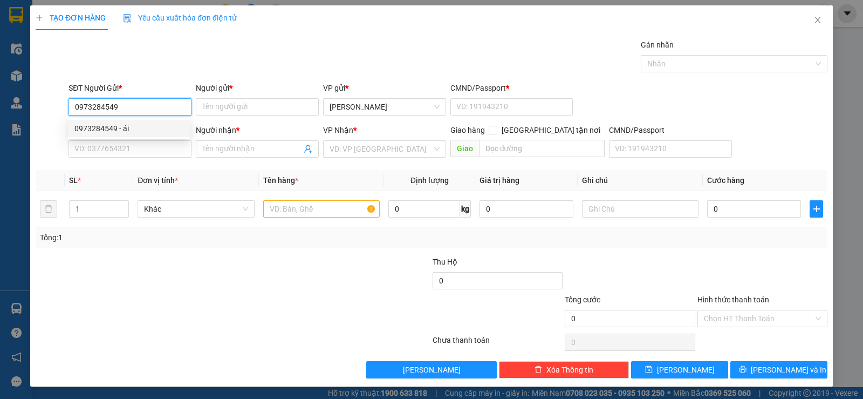
type input "1"
type input "0909957299"
type input "hạnh"
type input "0973284549"
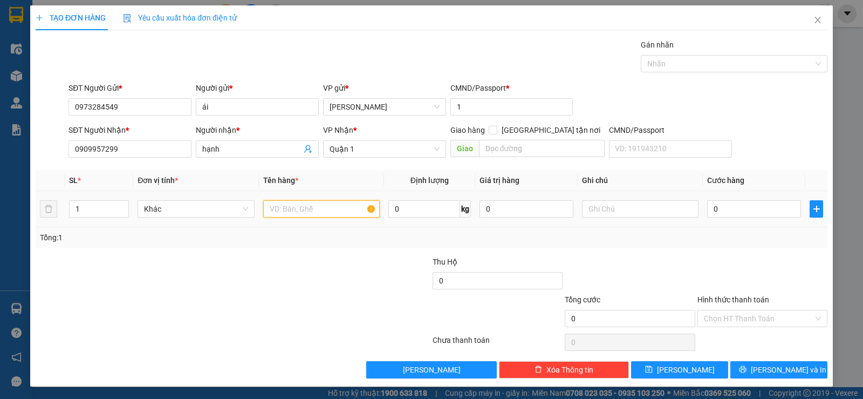
click at [302, 214] on input "text" at bounding box center [321, 208] width 117 height 17
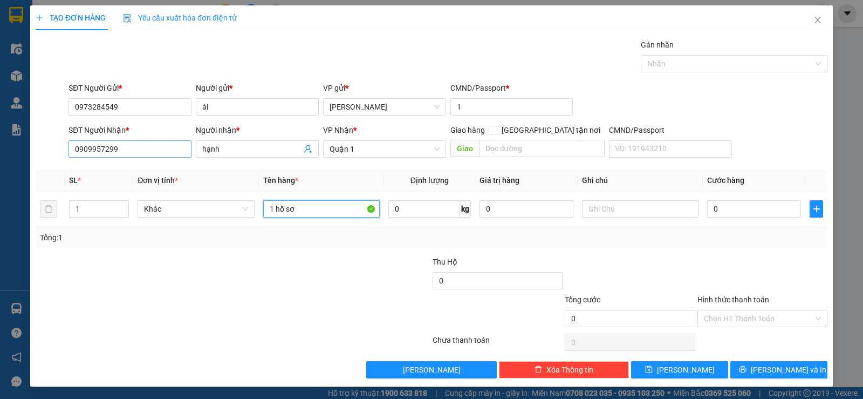
type input "1 hồ sơ"
click at [165, 145] on input "0909957299" at bounding box center [130, 148] width 123 height 17
click at [246, 148] on input "hạnh" at bounding box center [251, 149] width 99 height 12
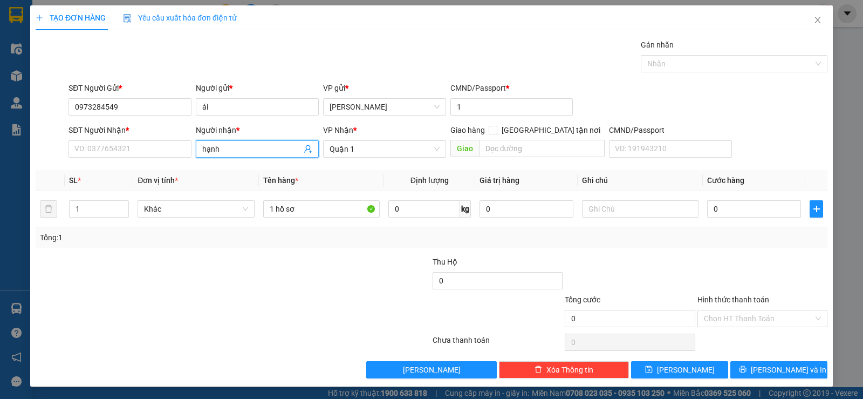
click at [246, 148] on input "hạnh" at bounding box center [251, 149] width 99 height 12
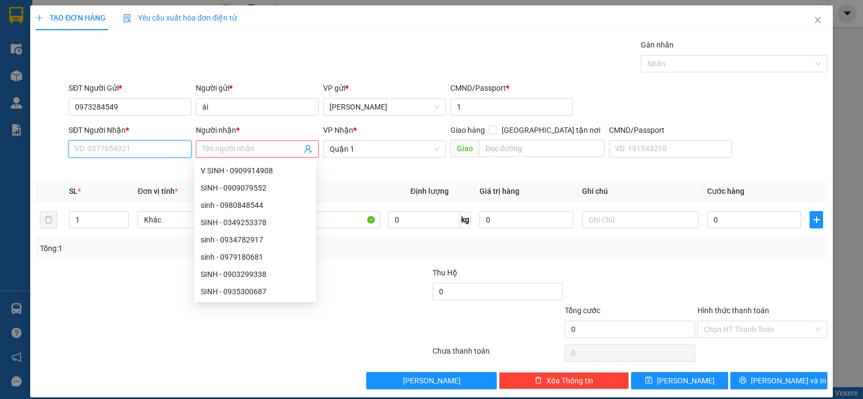
click at [128, 148] on input "SĐT Người Nhận *" at bounding box center [130, 148] width 123 height 17
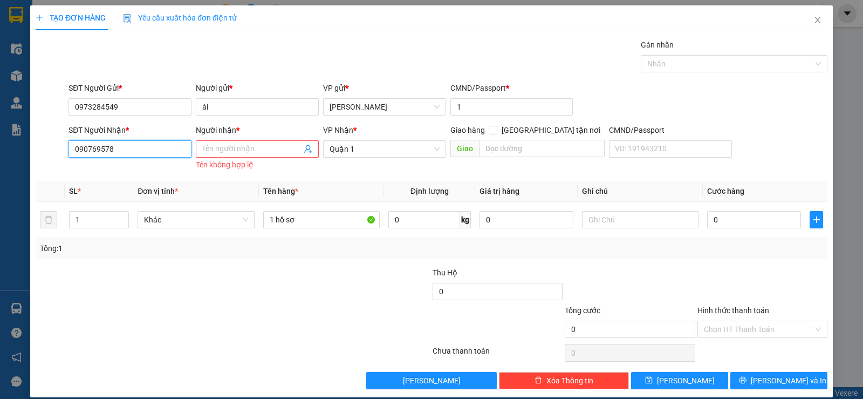
type input "0907695789"
click at [138, 169] on div "0907695789 - TRUNG" at bounding box center [128, 171] width 109 height 12
type input "TRUNG"
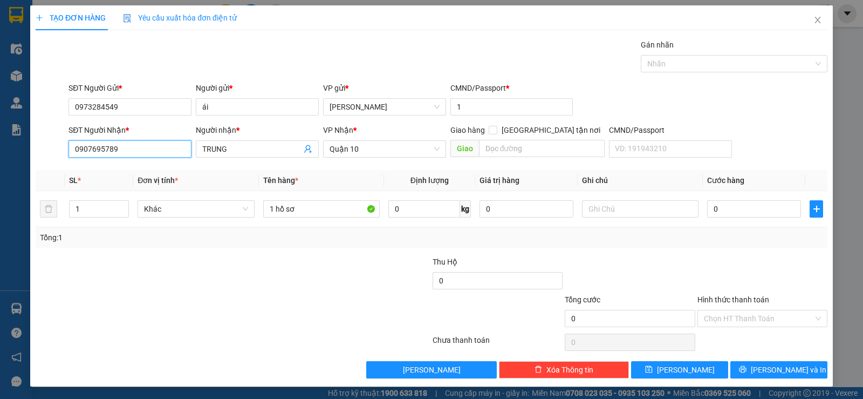
type input "0907695789"
click at [333, 270] on div at bounding box center [365, 275] width 132 height 38
click at [386, 153] on span "Quận 10" at bounding box center [385, 149] width 110 height 16
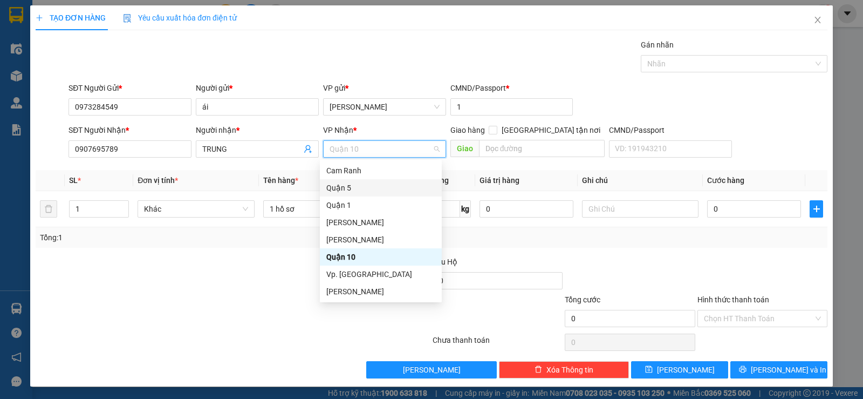
click at [357, 190] on div "Quận 5" at bounding box center [380, 188] width 109 height 12
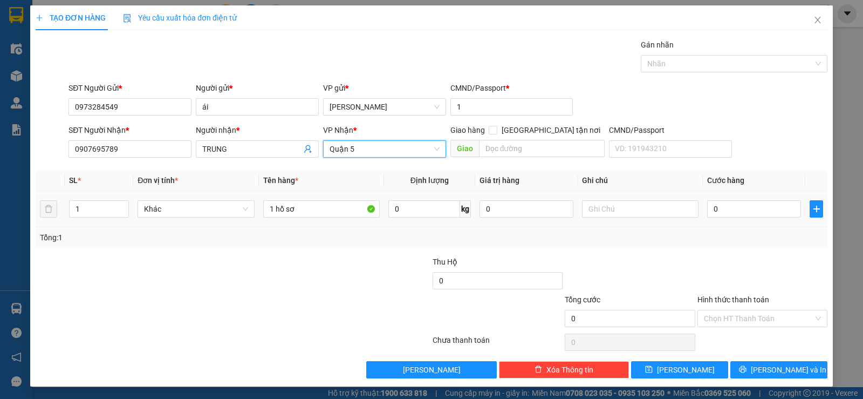
click at [248, 278] on div at bounding box center [167, 275] width 265 height 38
click at [767, 214] on input "0" at bounding box center [754, 208] width 94 height 17
type input "2"
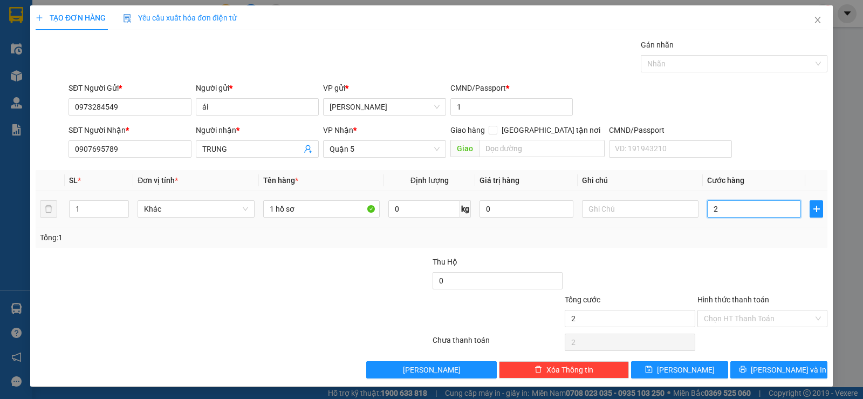
type input "20"
type input "20.000"
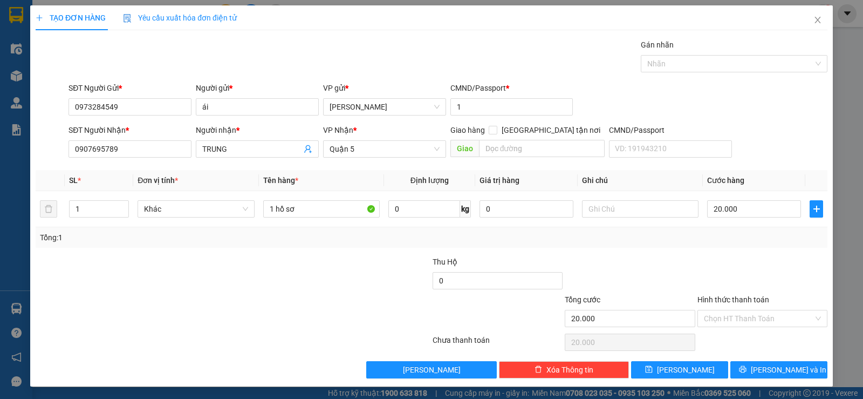
click at [657, 266] on div at bounding box center [630, 275] width 132 height 38
click at [373, 149] on span "Quận 5" at bounding box center [385, 149] width 110 height 16
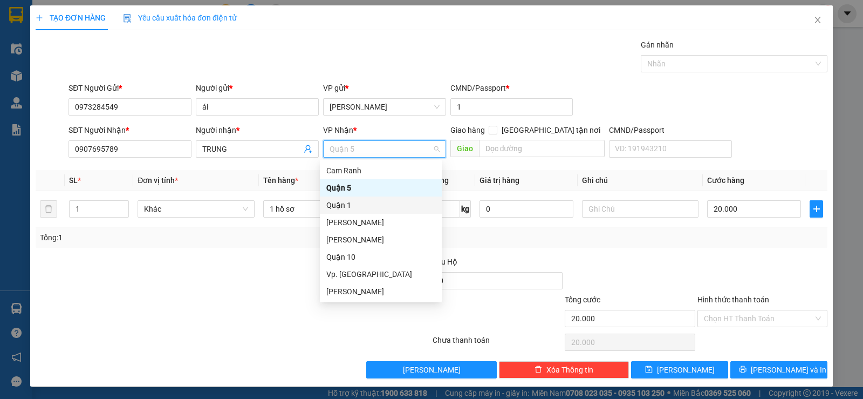
click at [346, 201] on div "Quận 1" at bounding box center [380, 205] width 109 height 12
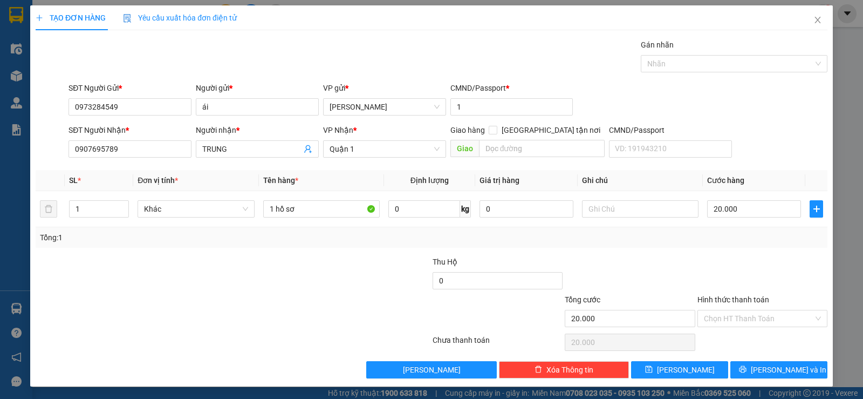
click at [252, 271] on div at bounding box center [167, 275] width 265 height 38
click at [742, 323] on input "Hình thức thanh toán" at bounding box center [759, 318] width 110 height 16
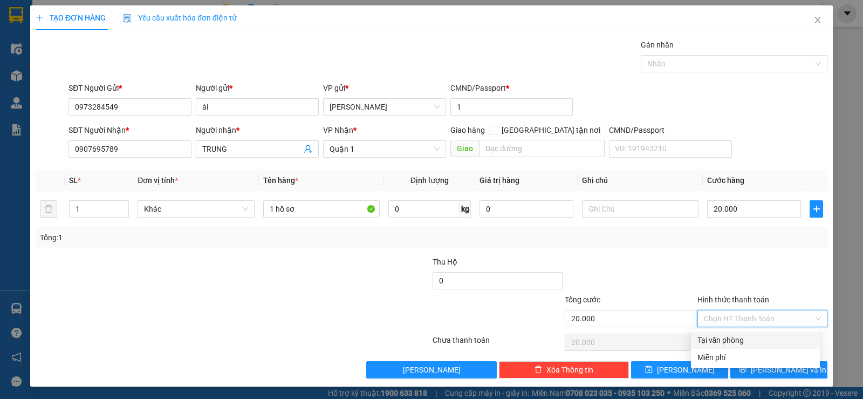
click at [736, 336] on div "Tại văn phòng" at bounding box center [756, 340] width 116 height 12
type input "0"
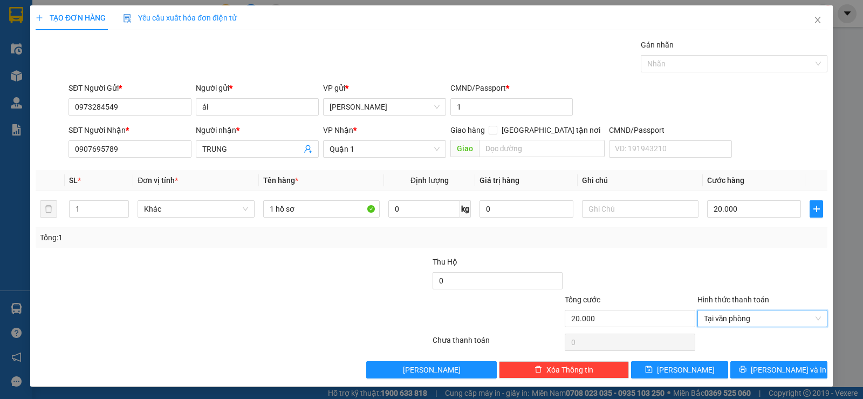
click at [611, 243] on div "Tổng: 1" at bounding box center [431, 237] width 783 height 12
click at [743, 366] on button "[PERSON_NAME] và In" at bounding box center [778, 369] width 97 height 17
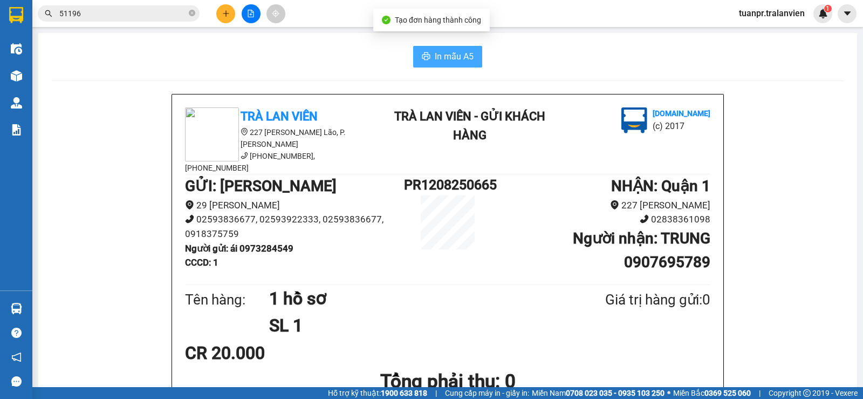
click at [450, 59] on span "In mẫu A5" at bounding box center [454, 56] width 39 height 13
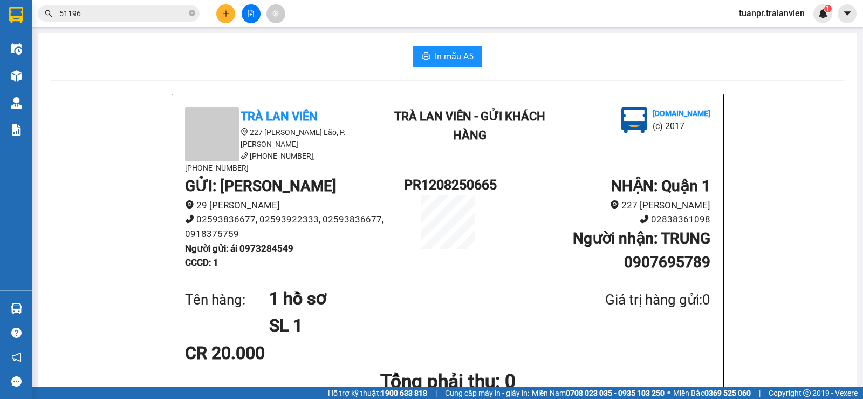
click at [110, 12] on input "51196" at bounding box center [122, 14] width 127 height 12
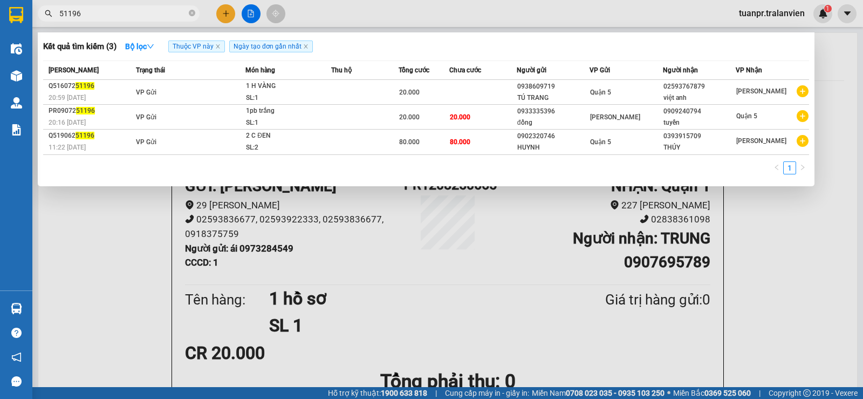
click at [111, 13] on input "51196" at bounding box center [122, 14] width 127 height 12
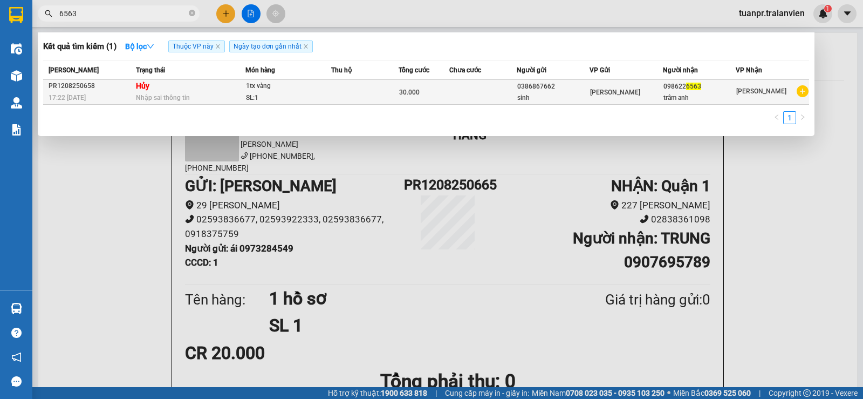
type input "6563"
copy tr "[PERSON_NAME] 098622 6563"
copy tr "[PERSON_NAME] 098622 656"
copy tr "[PERSON_NAME] 098622 6563"
drag, startPoint x: 661, startPoint y: 87, endPoint x: 701, endPoint y: 88, distance: 39.9
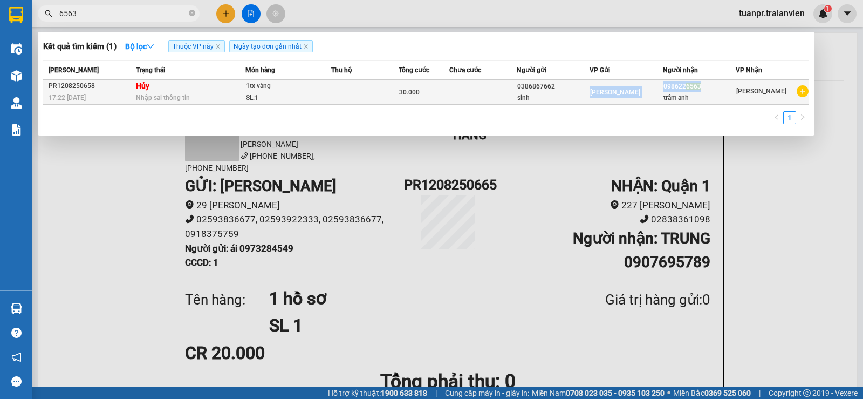
click at [701, 88] on tr "PR1208250658 17:22 [DATE] Hủy Nhập sai thông tin 1tx vàng SL: 1 30.000 03868676…" at bounding box center [426, 92] width 766 height 25
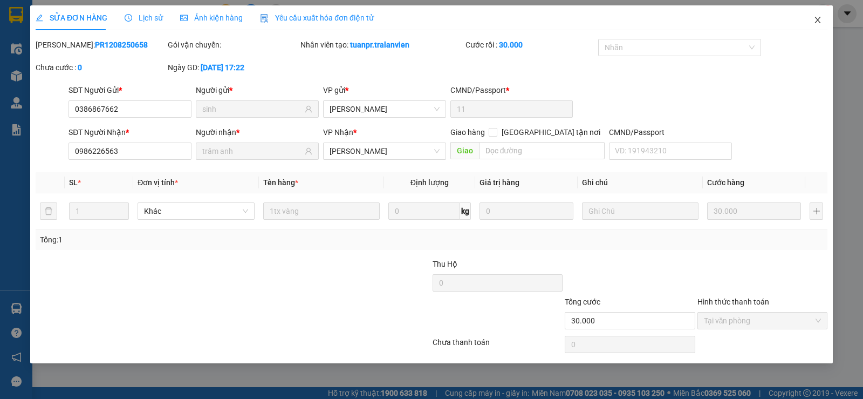
click at [817, 18] on icon "close" at bounding box center [818, 20] width 9 height 9
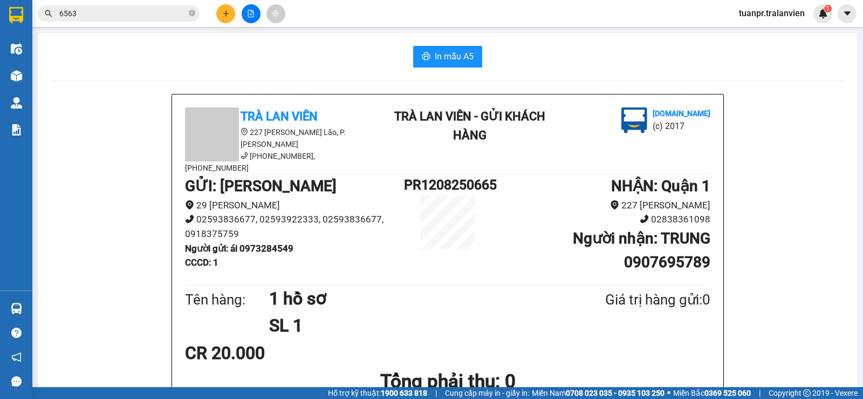
click at [226, 16] on icon "plus" at bounding box center [226, 13] width 1 height 6
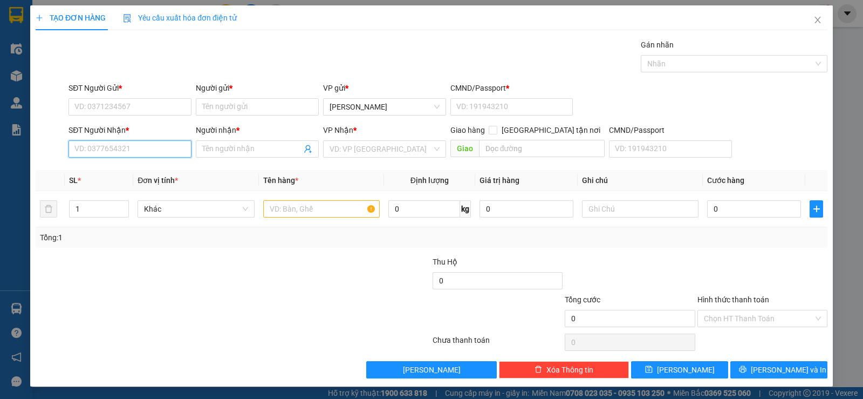
click at [144, 147] on input "SĐT Người Nhận *" at bounding box center [130, 148] width 123 height 17
type input "4386"
click at [160, 139] on div "SĐT Người Nhận *" at bounding box center [130, 132] width 123 height 16
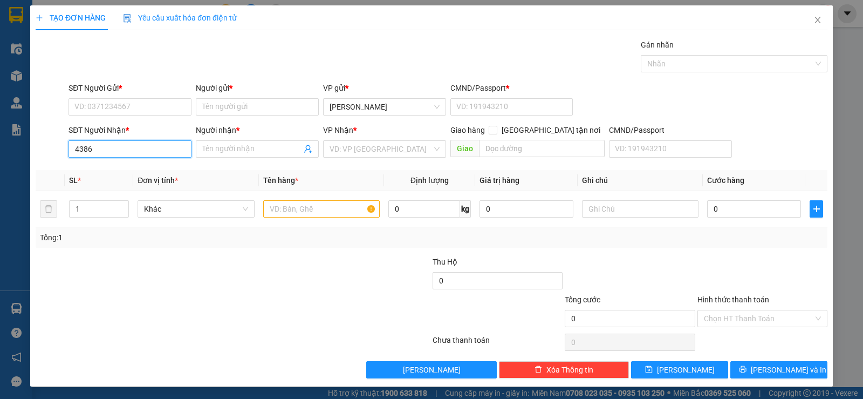
click at [155, 144] on input "4386" at bounding box center [130, 148] width 123 height 17
click at [151, 147] on input "4386" at bounding box center [130, 148] width 123 height 17
click at [145, 173] on div "0896393988 - LINH" at bounding box center [128, 171] width 109 height 12
type input "0896393988"
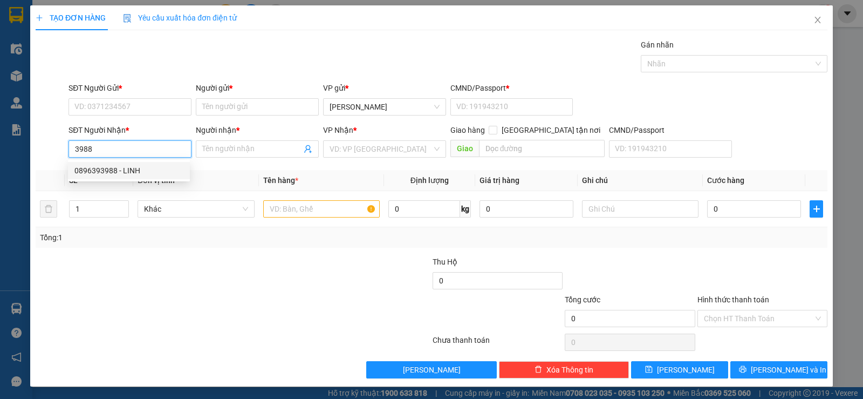
type input "LINH"
type input "0896393988"
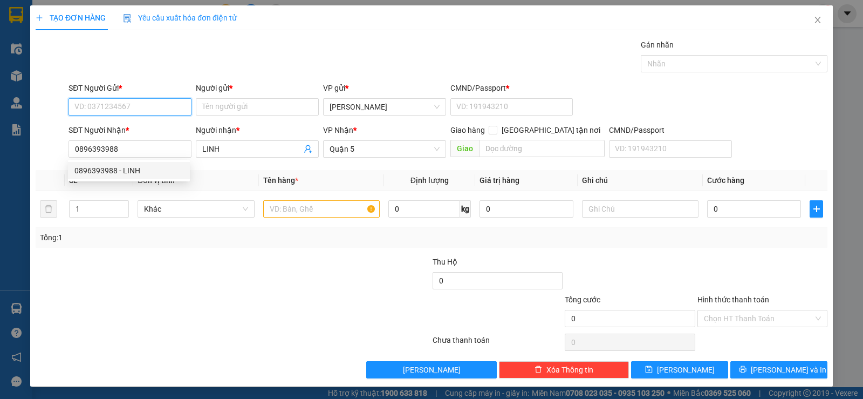
click at [133, 113] on input "SĐT Người Gửi *" at bounding box center [130, 106] width 123 height 17
click at [134, 127] on div "0977157716 - [PERSON_NAME]" at bounding box center [128, 128] width 109 height 12
type input "0977157716"
type input "BS VŨ"
type input "264443077"
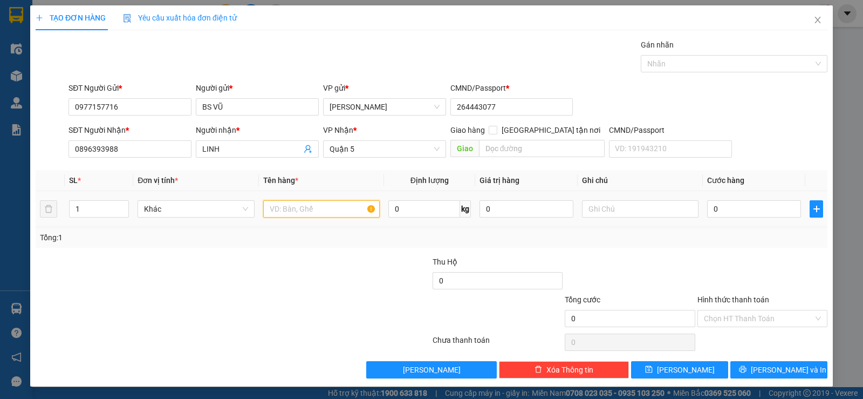
click at [303, 204] on input "text" at bounding box center [321, 208] width 117 height 17
type input "1h vàng"
click at [740, 215] on input "0" at bounding box center [754, 208] width 94 height 17
type input "20"
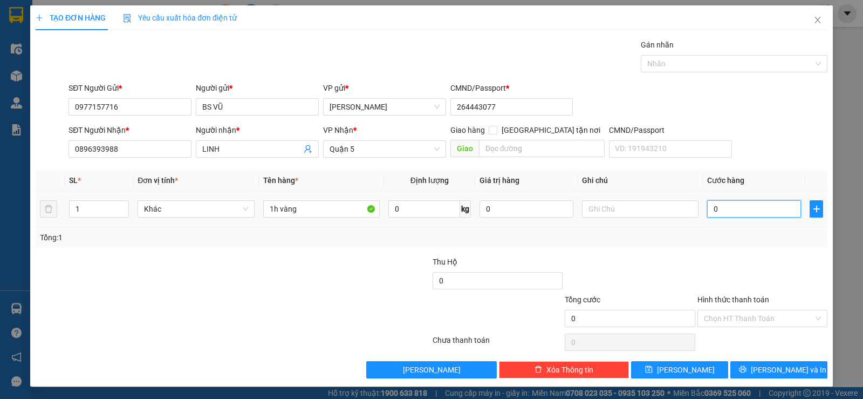
type input "20"
click at [733, 221] on td "20" at bounding box center [754, 209] width 103 height 36
type input "20.000"
drag, startPoint x: 713, startPoint y: 234, endPoint x: 728, endPoint y: 291, distance: 59.1
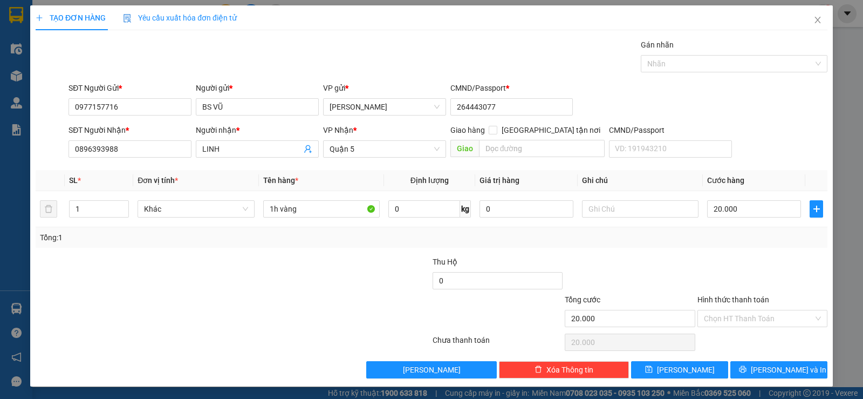
click at [713, 233] on div "Tổng: 1" at bounding box center [431, 237] width 783 height 12
click at [759, 320] on input "Hình thức thanh toán" at bounding box center [759, 318] width 110 height 16
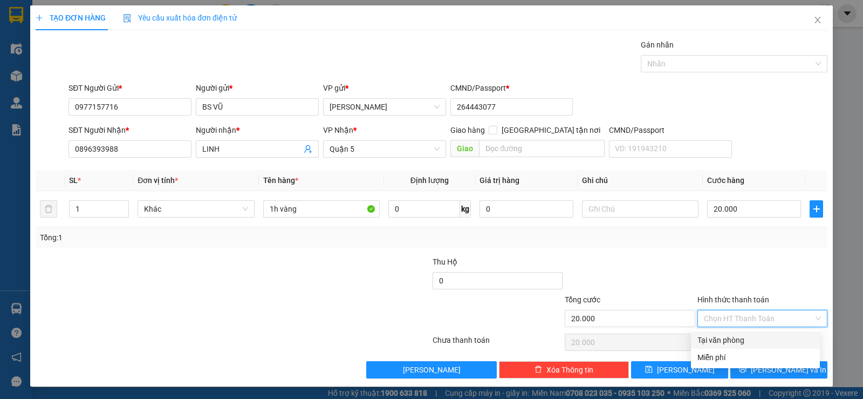
click at [747, 342] on div "Tại văn phòng" at bounding box center [756, 340] width 116 height 12
type input "0"
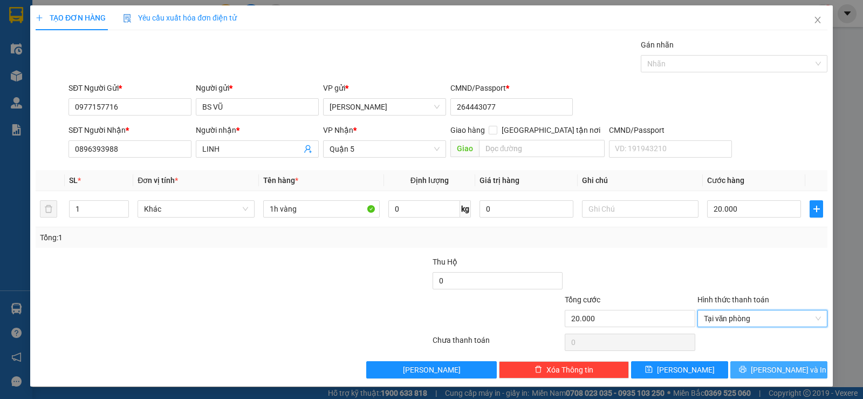
click at [760, 375] on button "[PERSON_NAME] và In" at bounding box center [778, 369] width 97 height 17
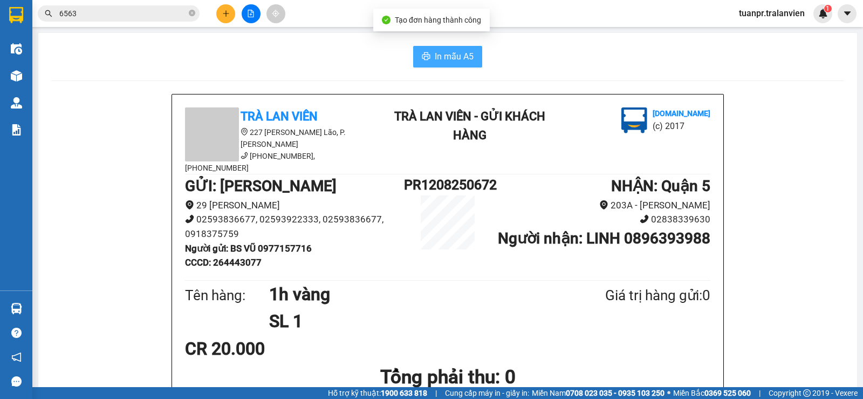
click at [445, 52] on span "In mẫu A5" at bounding box center [454, 56] width 39 height 13
